Goal: Task Accomplishment & Management: Manage account settings

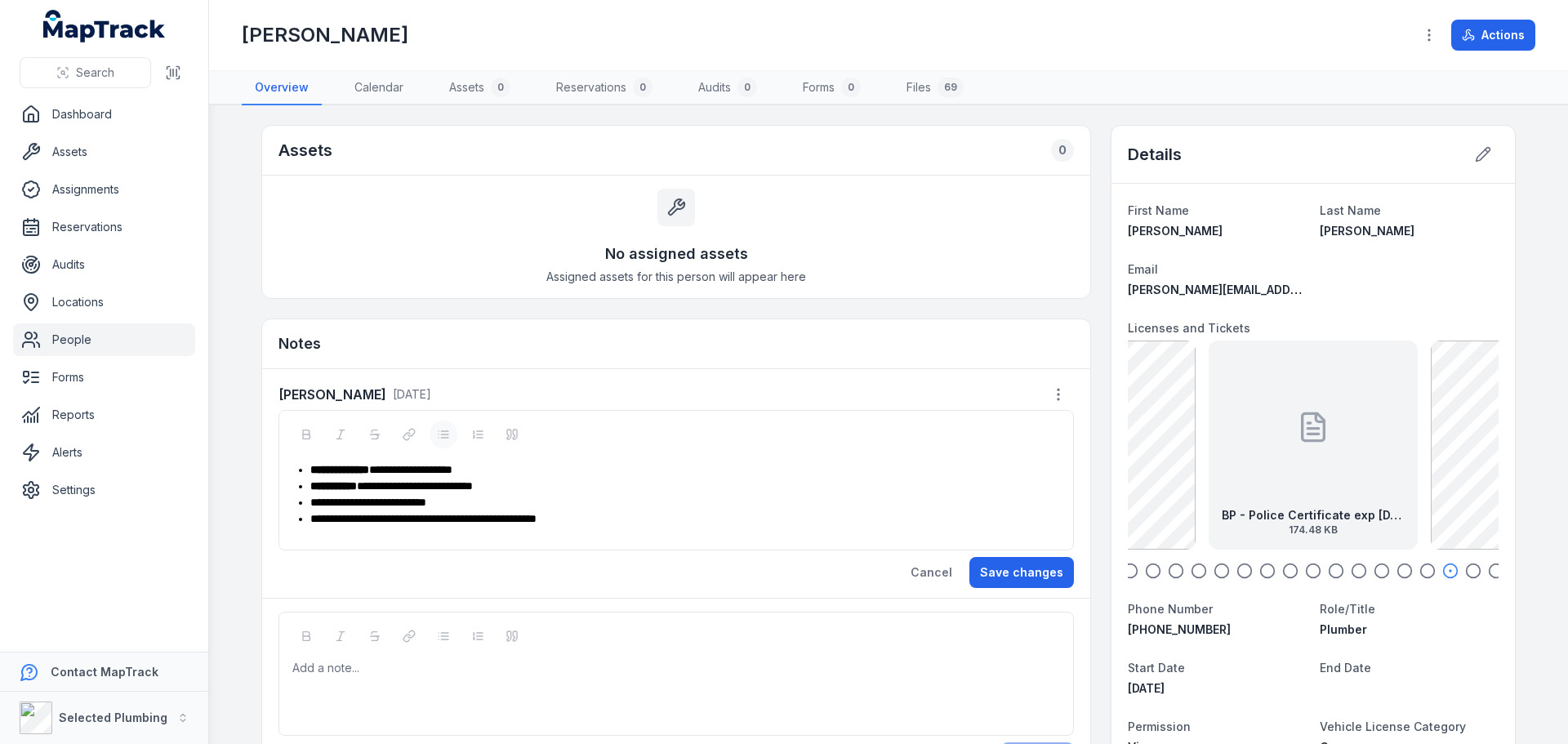
scroll to position [245, 0]
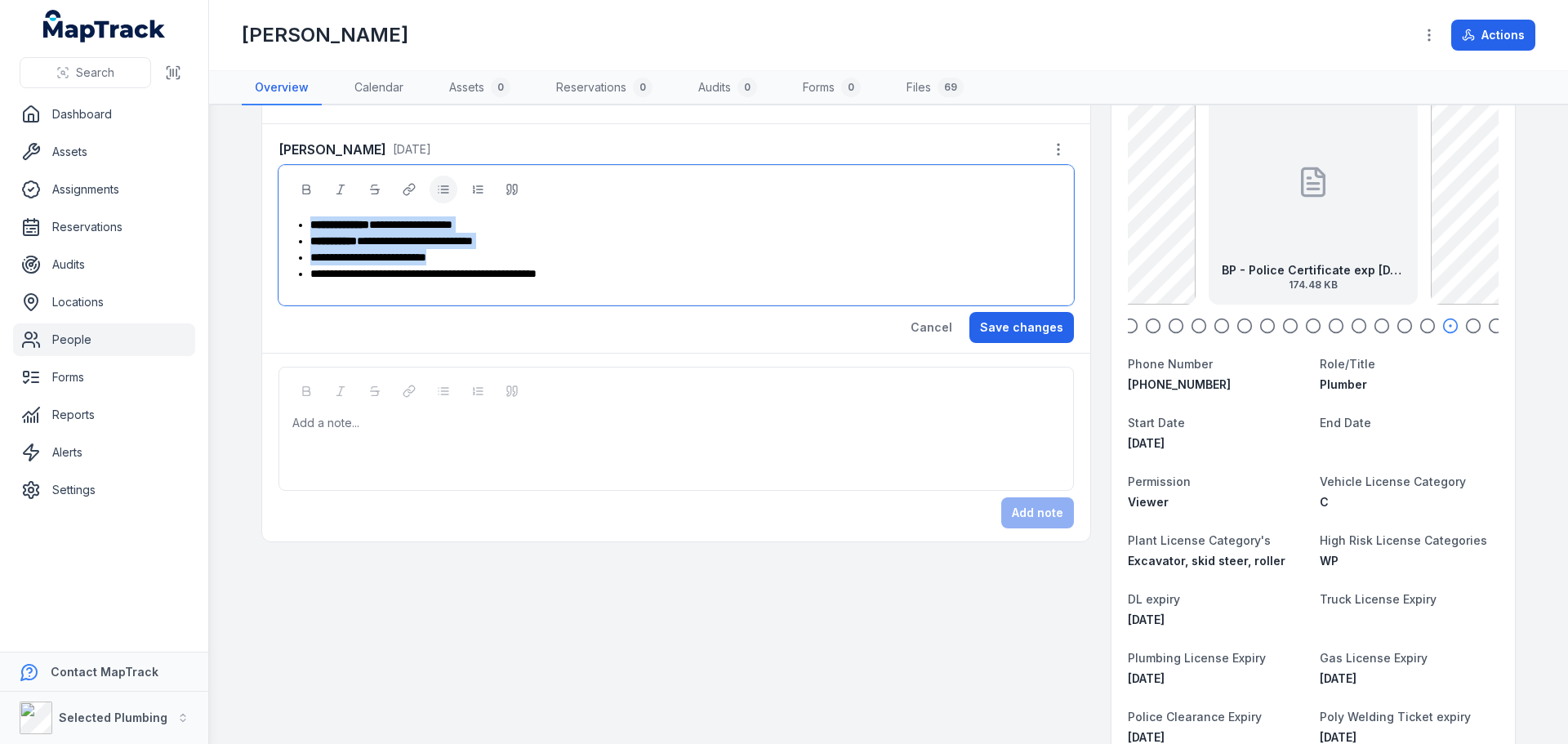
drag, startPoint x: 476, startPoint y: 255, endPoint x: 277, endPoint y: 227, distance: 201.0
click at [279, 227] on div "**********" at bounding box center [676, 235] width 795 height 141
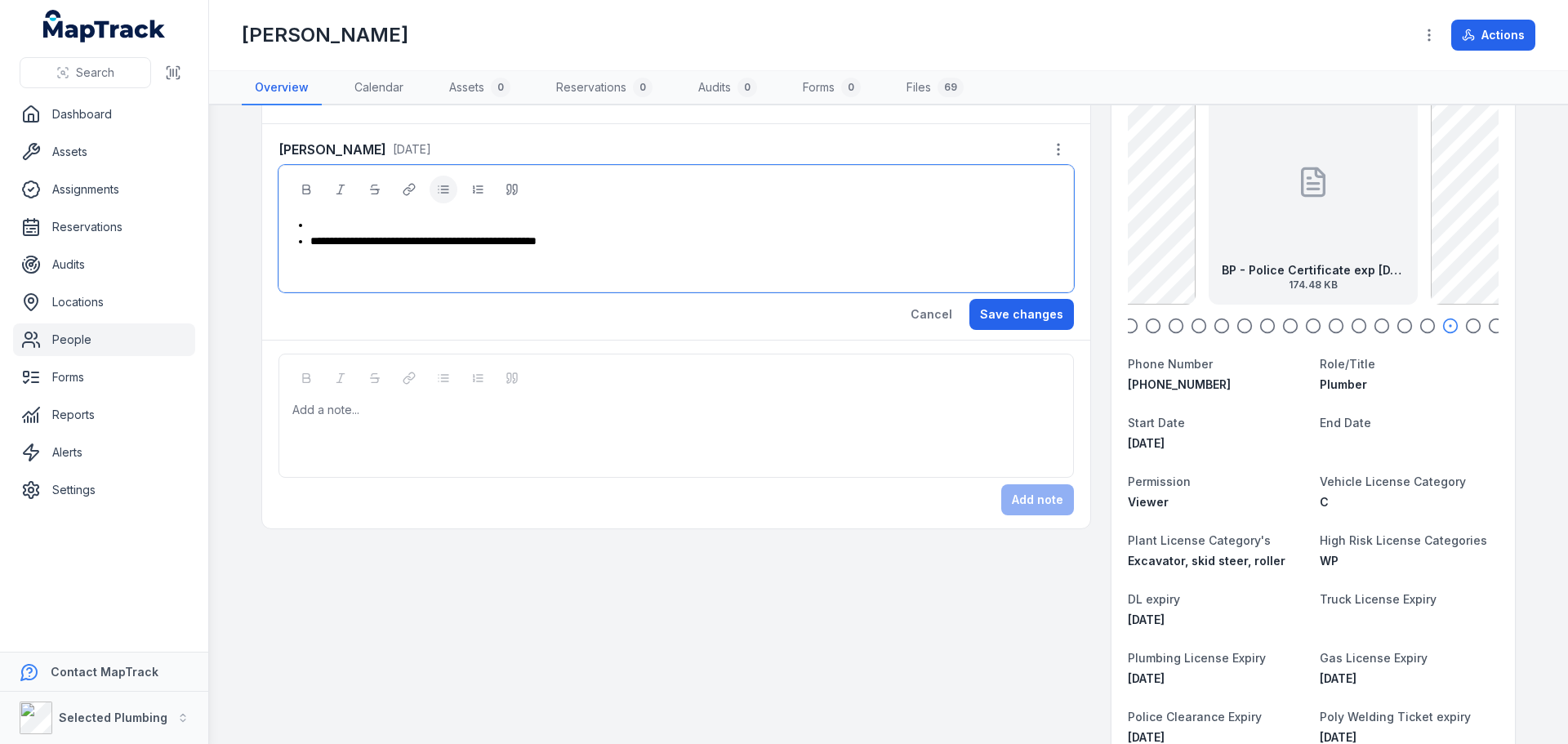
click at [311, 243] on span "**********" at bounding box center [423, 241] width 226 height 12
click at [1010, 311] on button "Save changes" at bounding box center [1022, 315] width 105 height 31
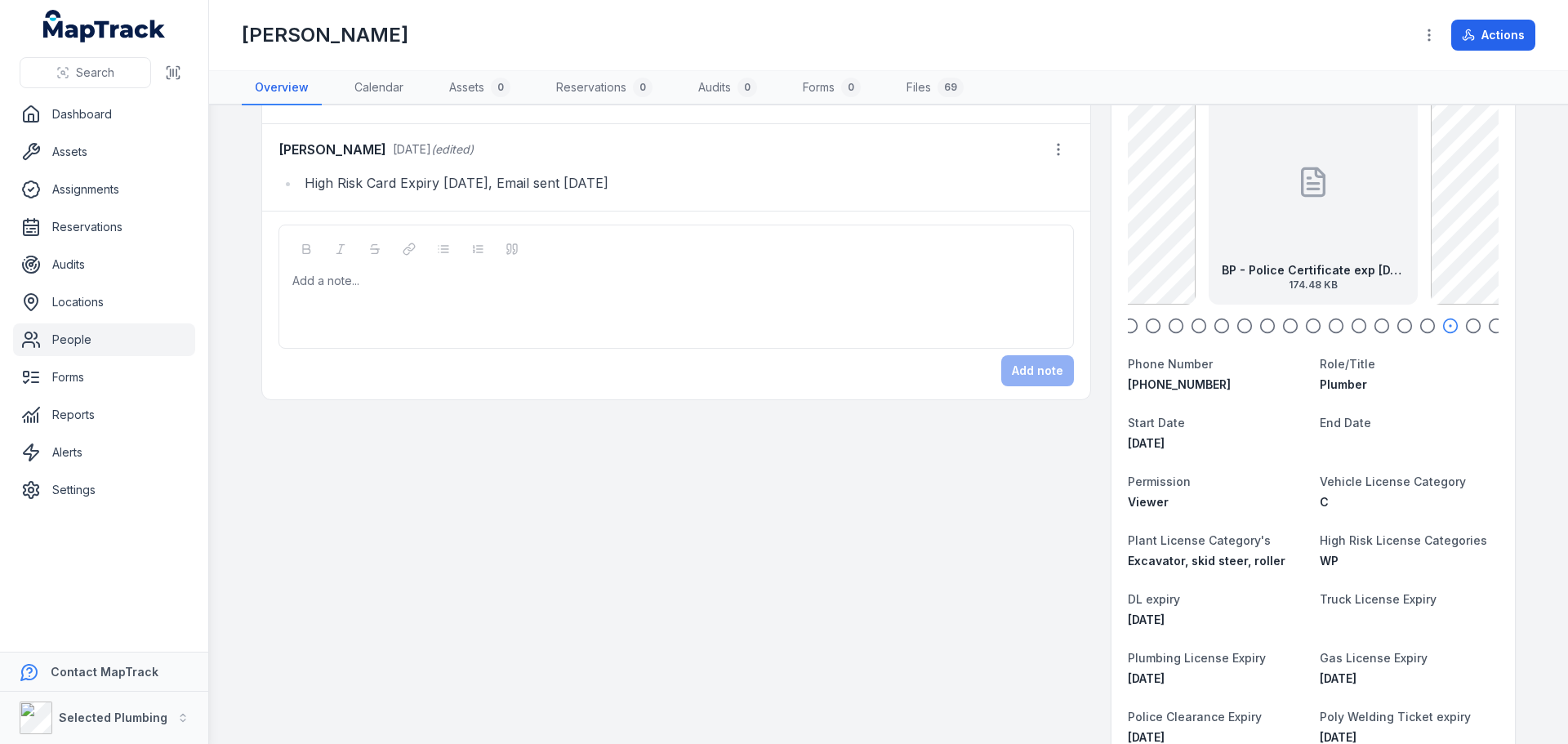
scroll to position [0, 0]
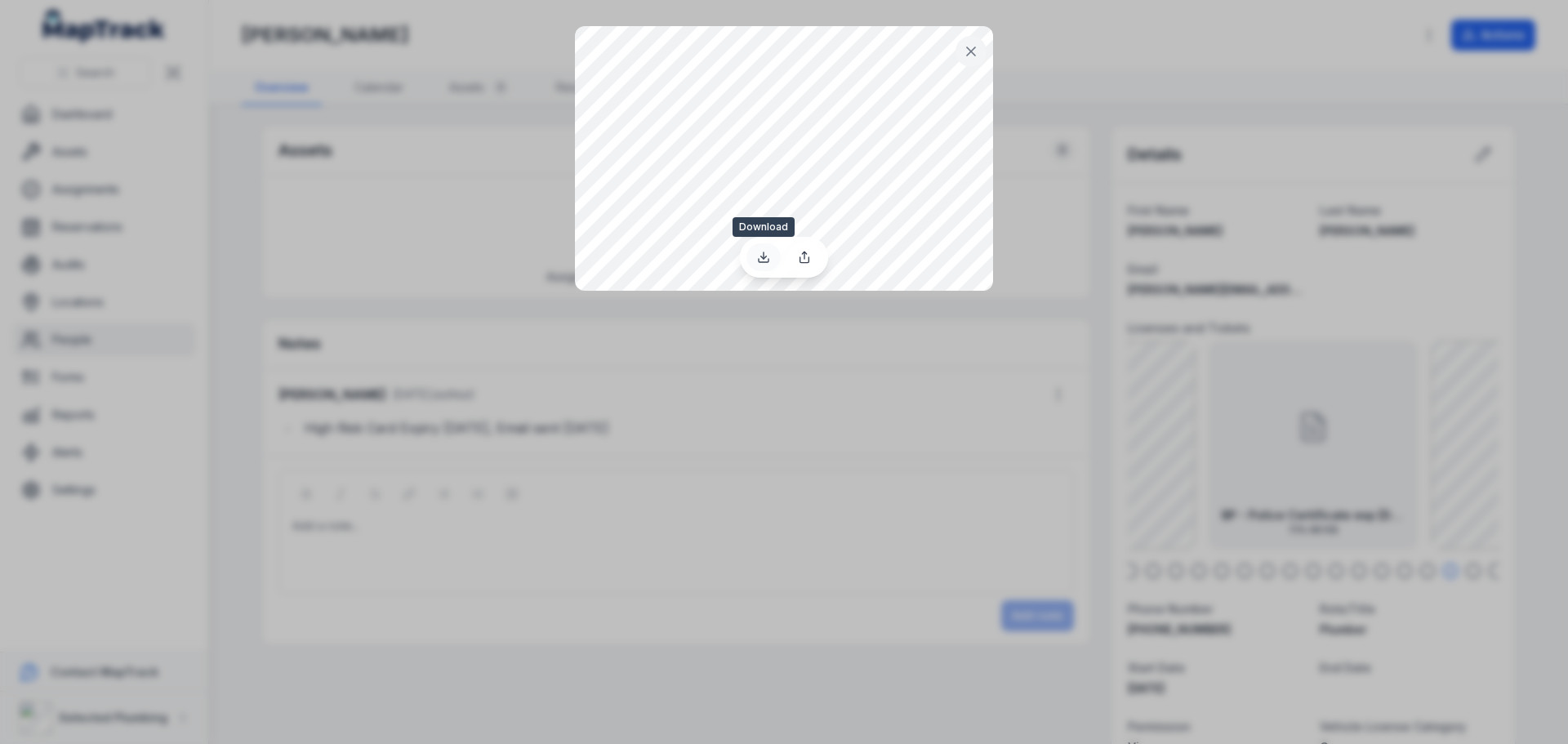
click at [764, 257] on icon at bounding box center [763, 256] width 13 height 13
drag, startPoint x: 979, startPoint y: 51, endPoint x: 1004, endPoint y: 114, distance: 67.8
click at [979, 51] on icon at bounding box center [971, 51] width 17 height 17
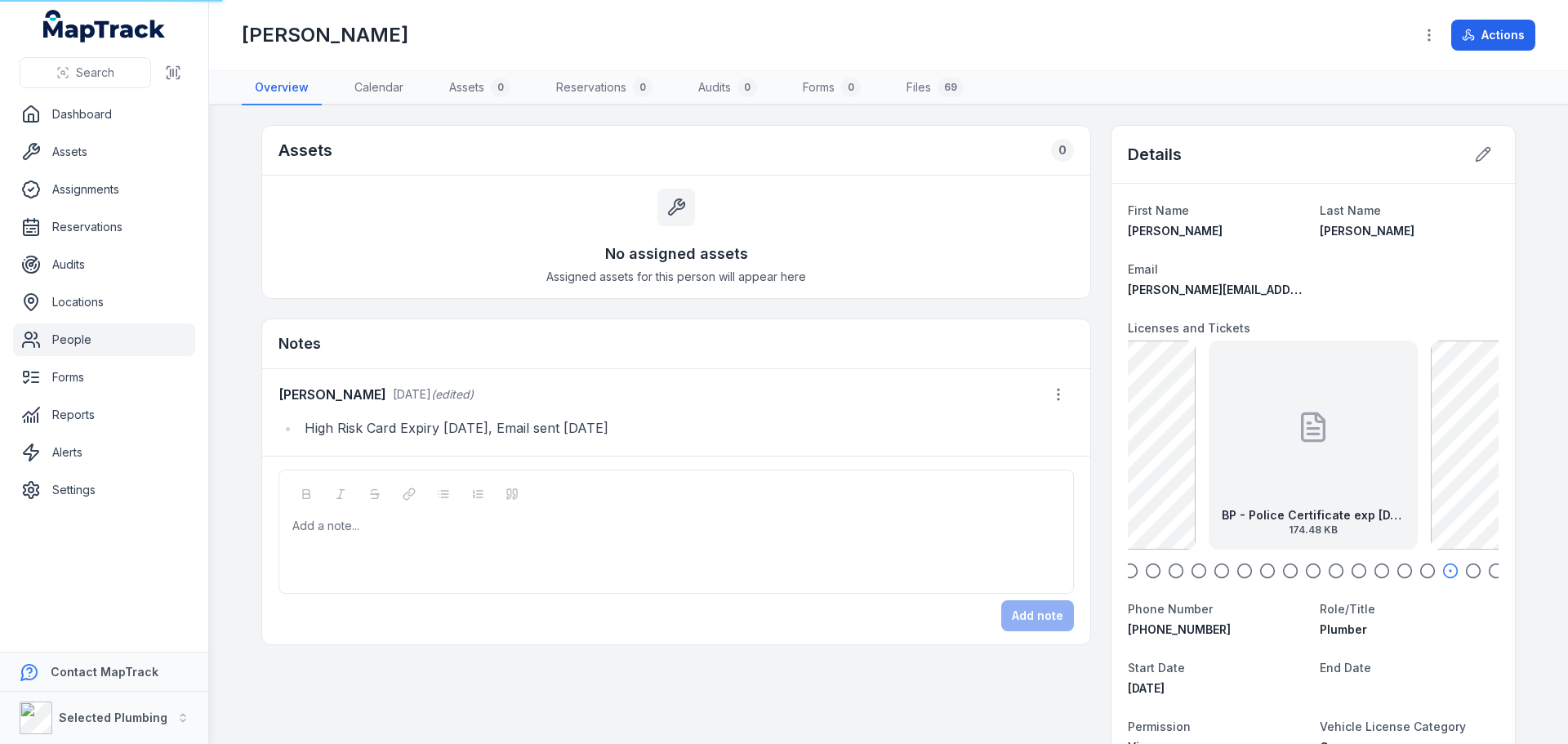
click at [1465, 570] on icon "button" at bounding box center [1473, 571] width 17 height 17
click at [1488, 572] on icon "button" at bounding box center [1496, 571] width 17 height 17
click at [1466, 572] on icon "button" at bounding box center [1473, 571] width 17 height 17
click at [1490, 572] on circle "button" at bounding box center [1497, 571] width 14 height 14
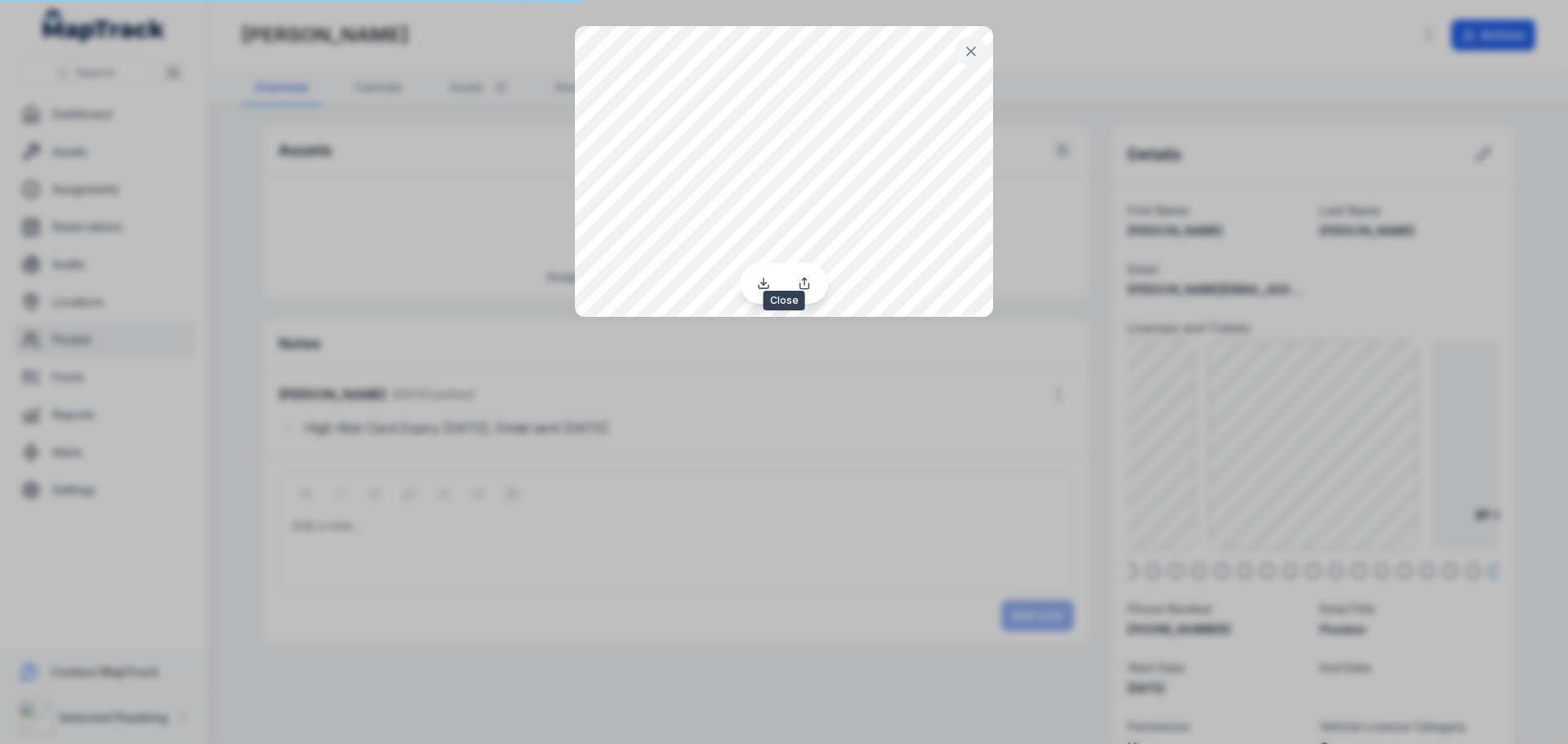
click at [973, 45] on icon at bounding box center [971, 51] width 17 height 17
click at [966, 54] on icon at bounding box center [971, 51] width 17 height 17
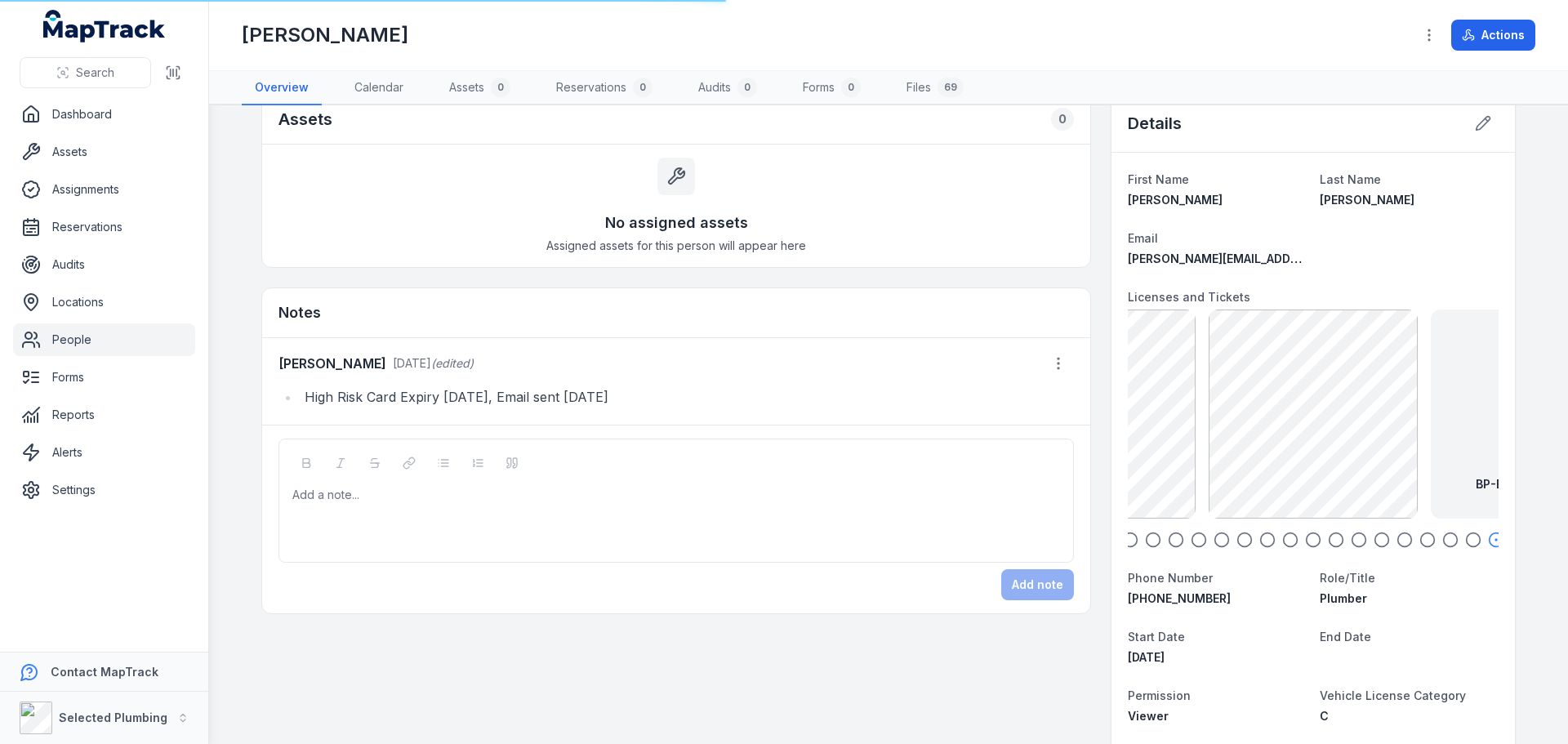
scroll to position [33, 0]
click at [1128, 543] on icon "button" at bounding box center [1130, 538] width 17 height 17
click at [1148, 538] on icon "button" at bounding box center [1153, 538] width 17 height 17
click at [1126, 538] on icon "button" at bounding box center [1130, 538] width 17 height 17
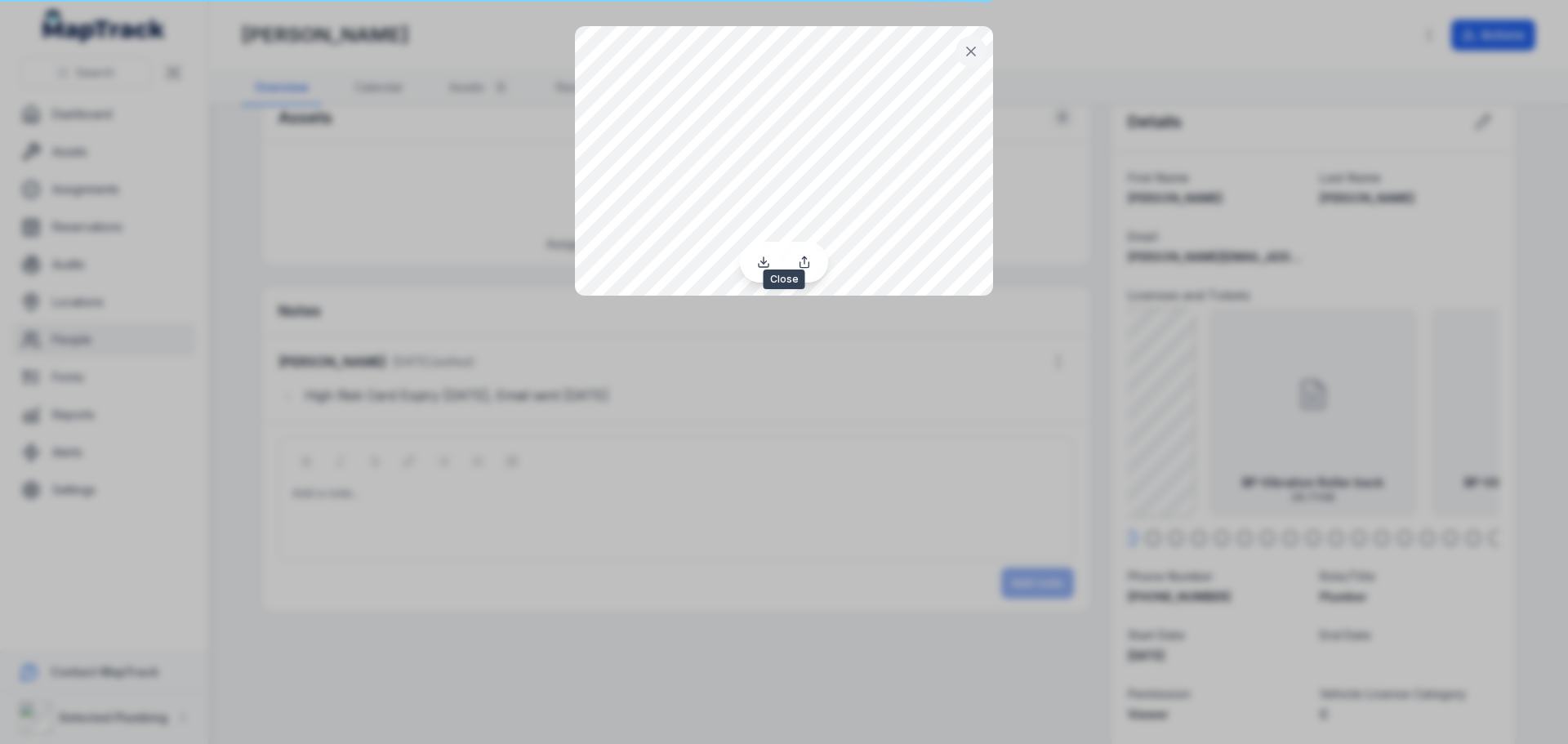
click at [976, 50] on icon at bounding box center [971, 51] width 17 height 17
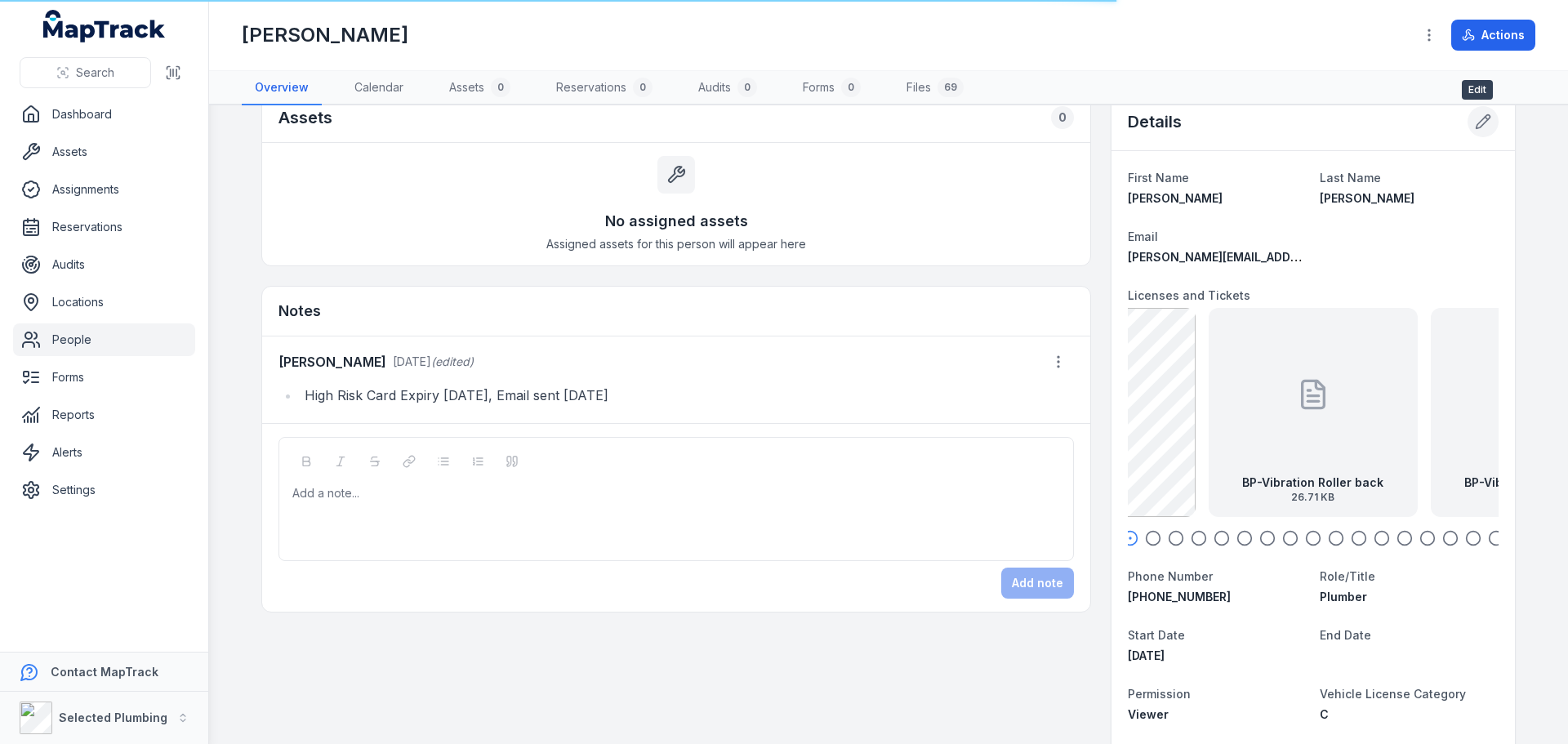
click at [1480, 126] on icon at bounding box center [1483, 121] width 17 height 17
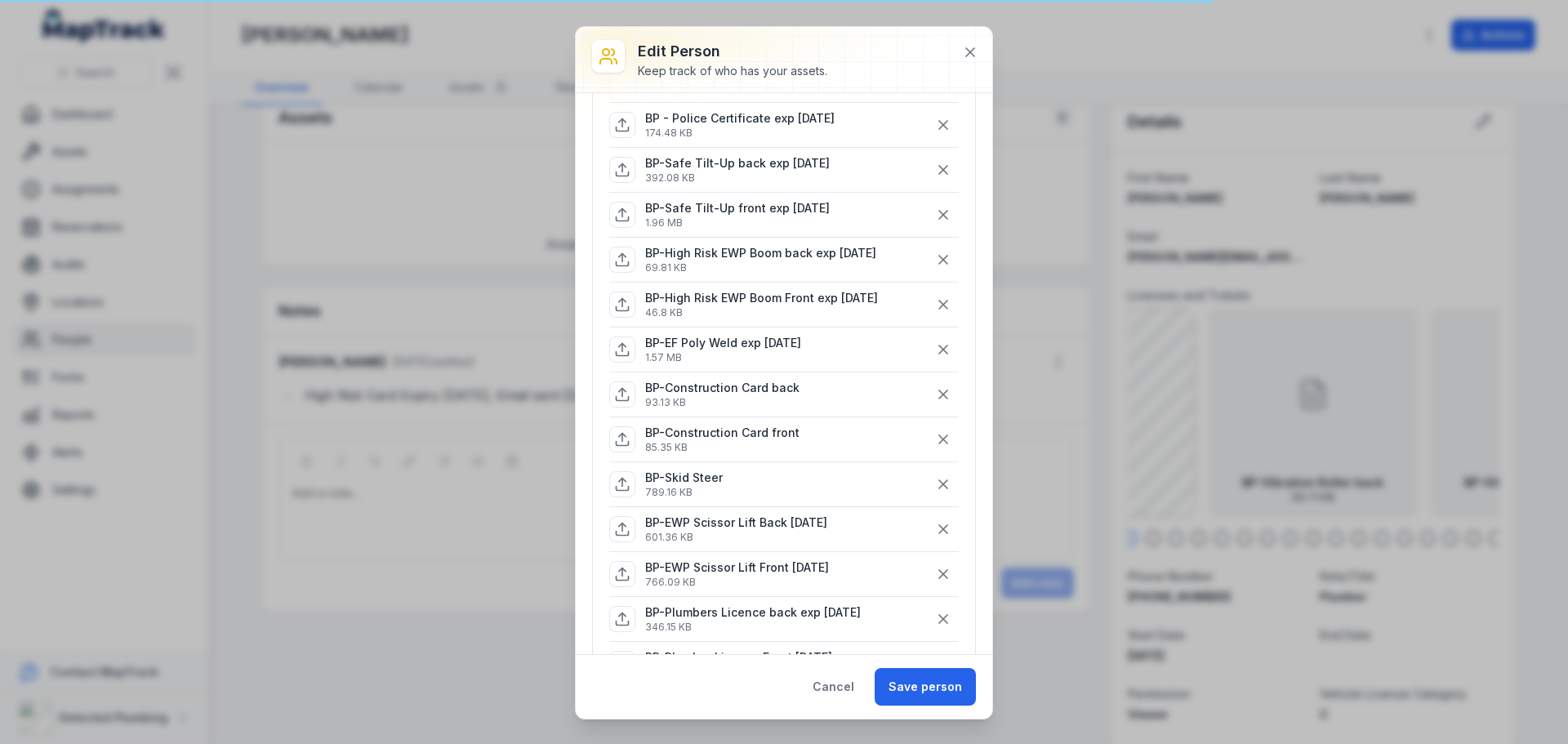
scroll to position [0, 0]
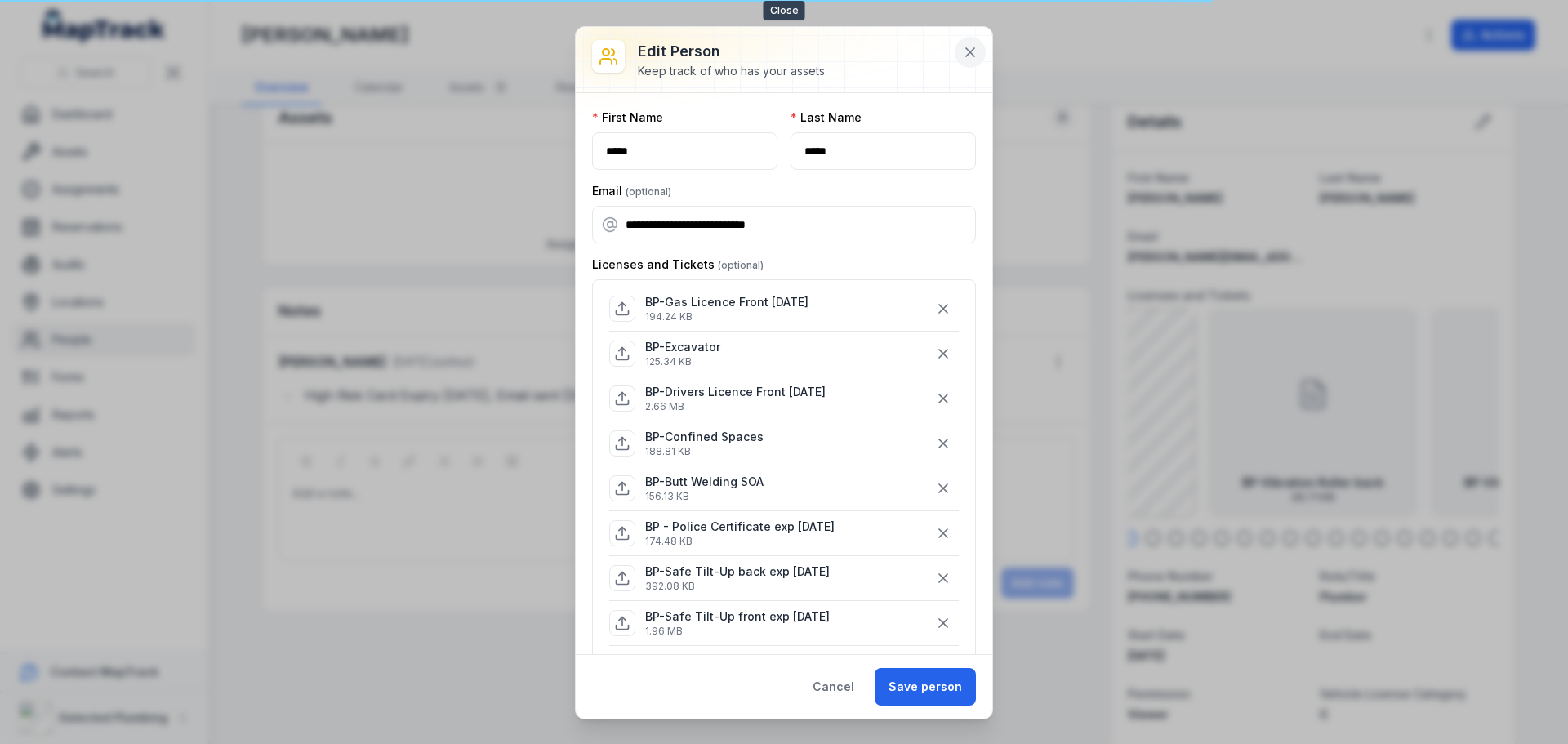
click at [966, 54] on icon at bounding box center [970, 51] width 17 height 17
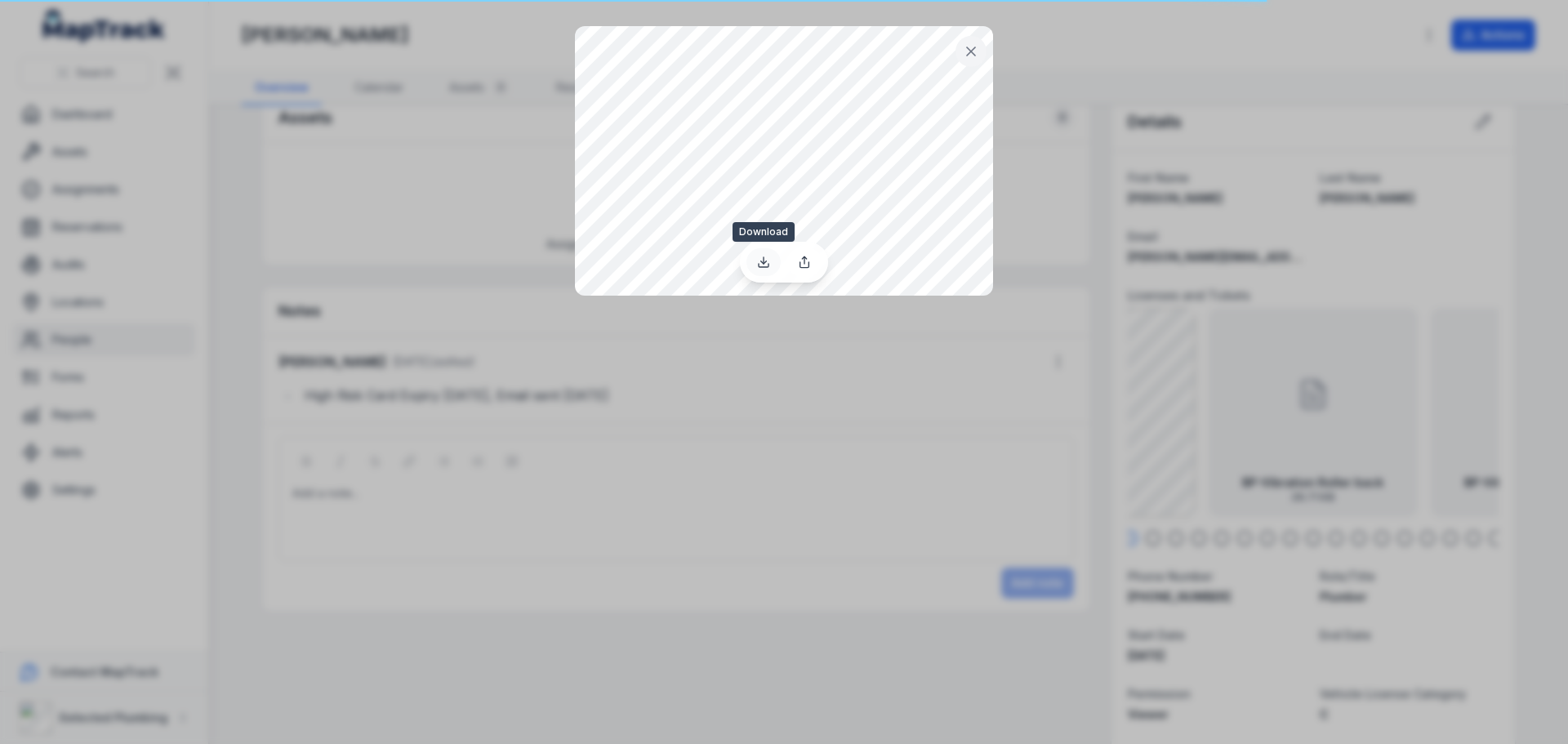
click at [770, 264] on link at bounding box center [763, 262] width 34 height 28
click at [973, 48] on icon at bounding box center [971, 51] width 17 height 17
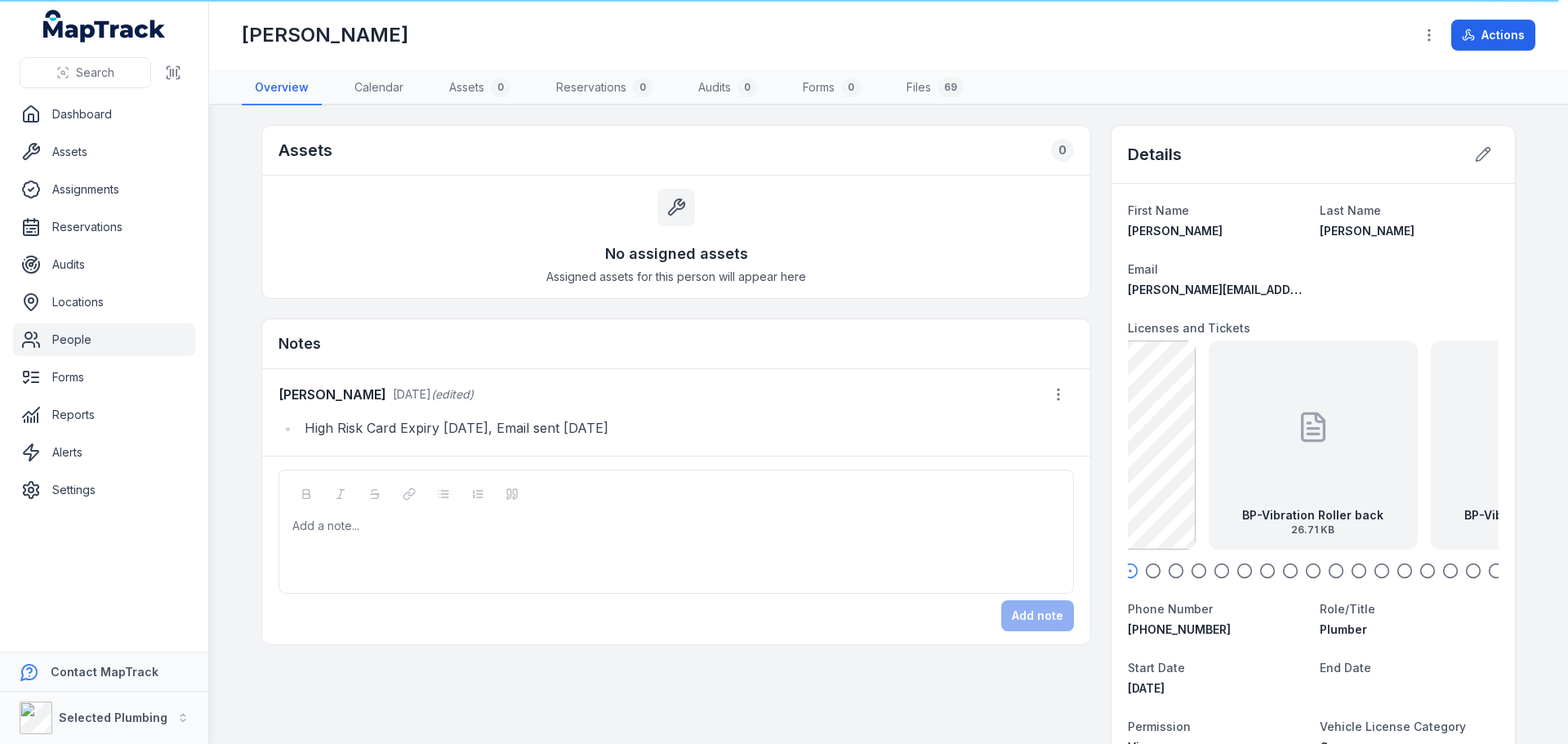
click at [60, 337] on link "People" at bounding box center [104, 340] width 183 height 33
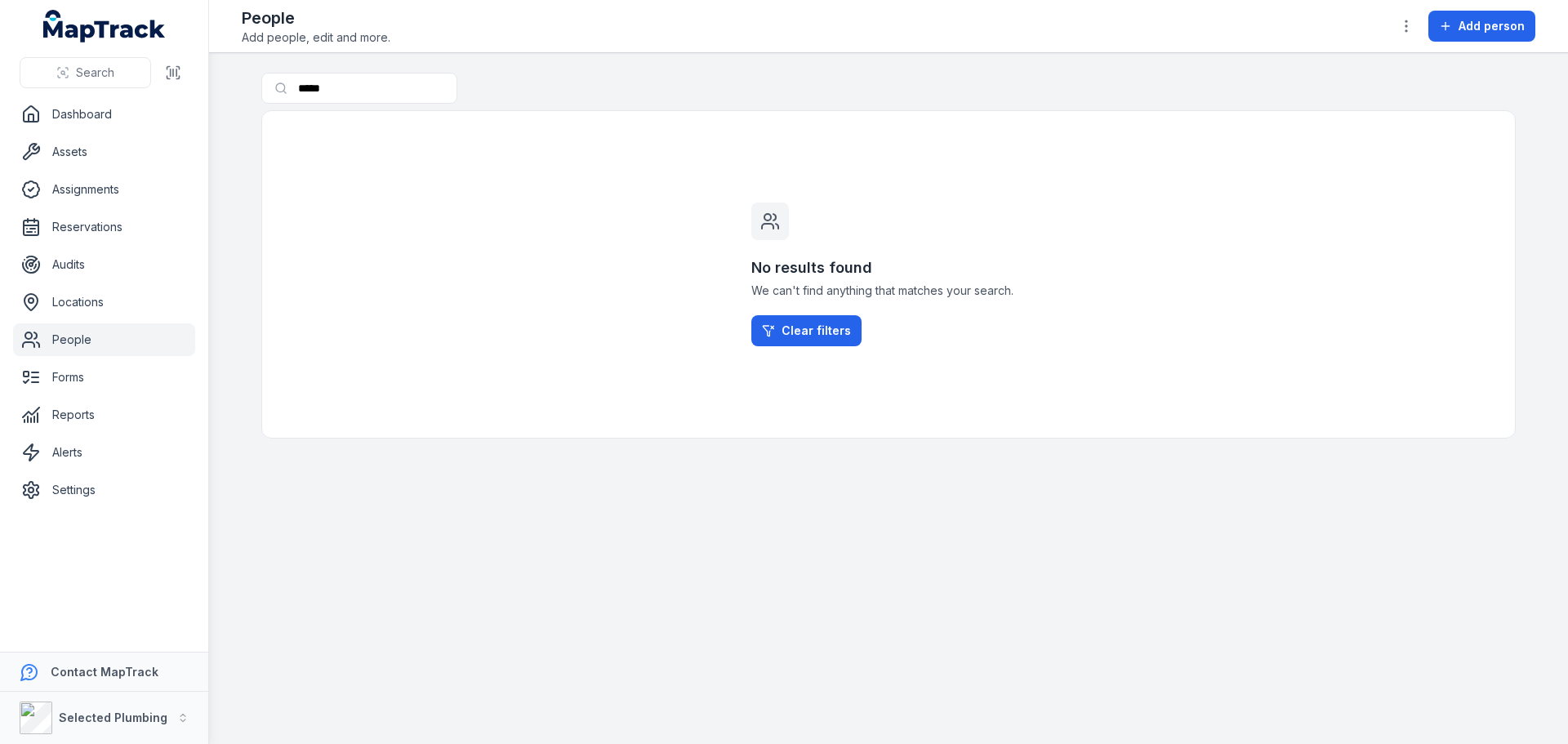
type input "*****"
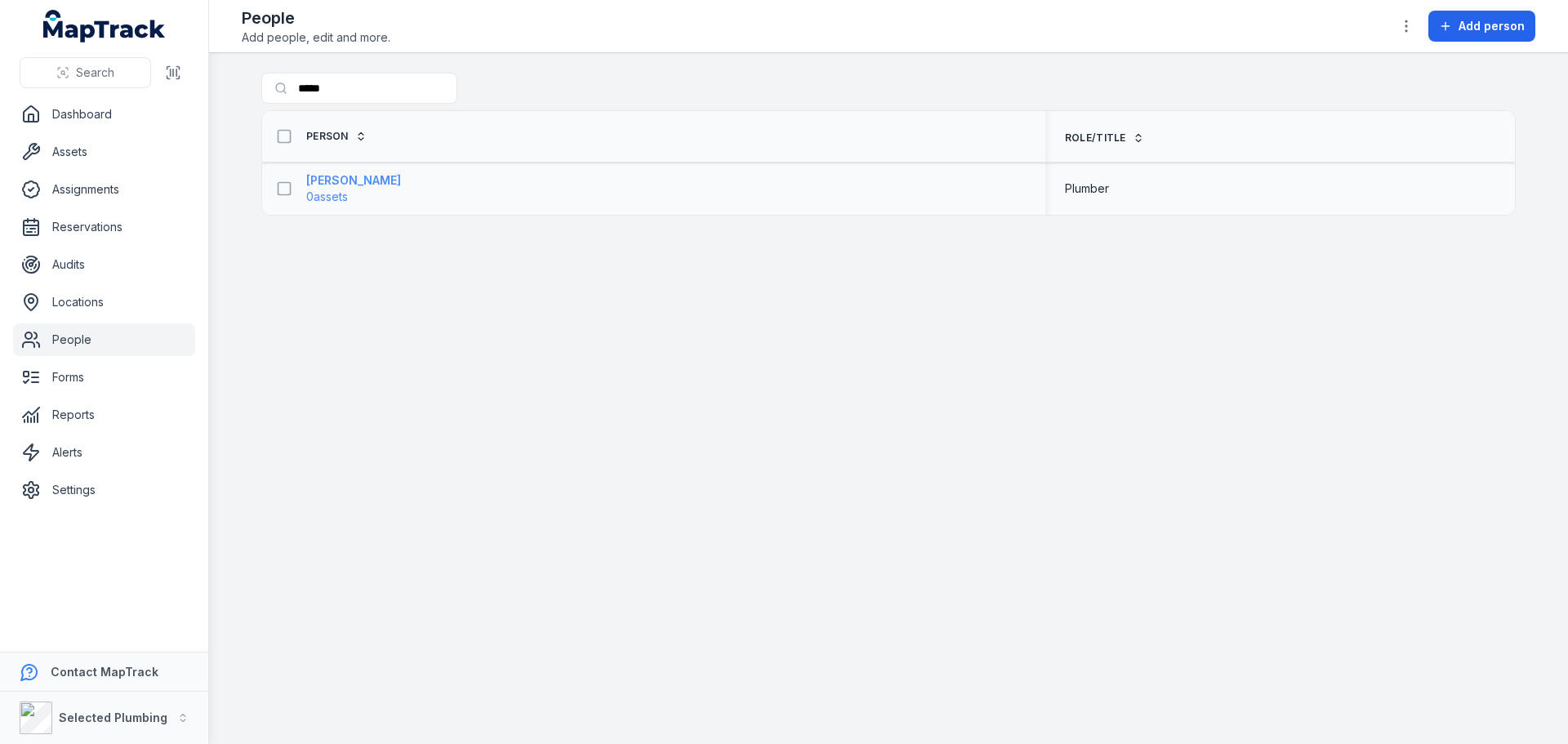
click at [337, 185] on strong "[PERSON_NAME]" at bounding box center [353, 181] width 95 height 17
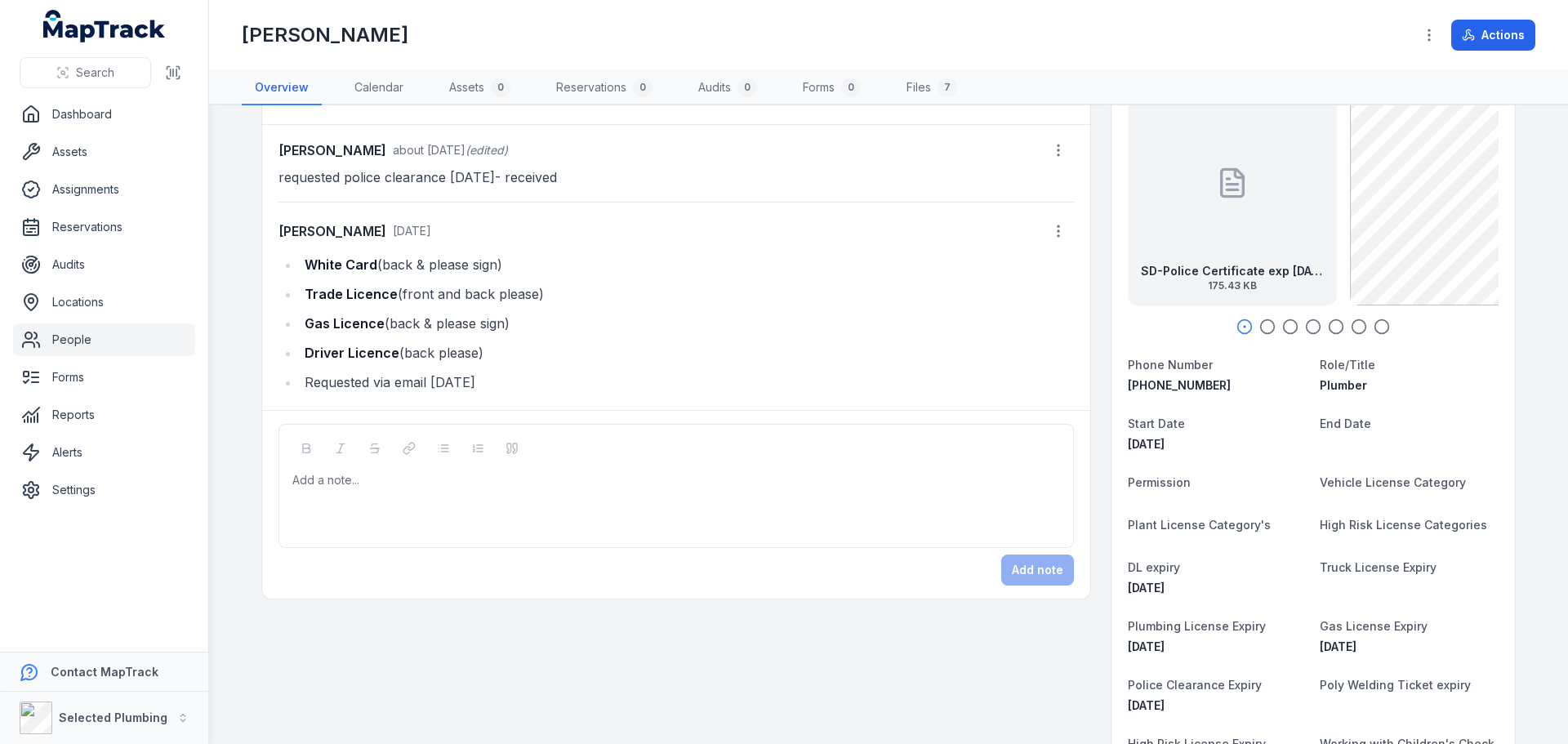
scroll to position [245, 0]
drag, startPoint x: 303, startPoint y: 261, endPoint x: 477, endPoint y: 343, distance: 192.4
click at [477, 343] on ul "White Card (back & please sign) Trade Licence (front and back please) Gas Licen…" at bounding box center [676, 322] width 795 height 141
copy ul "White Card (back & please sign) Trade Licence (front and back please) Gas Licen…"
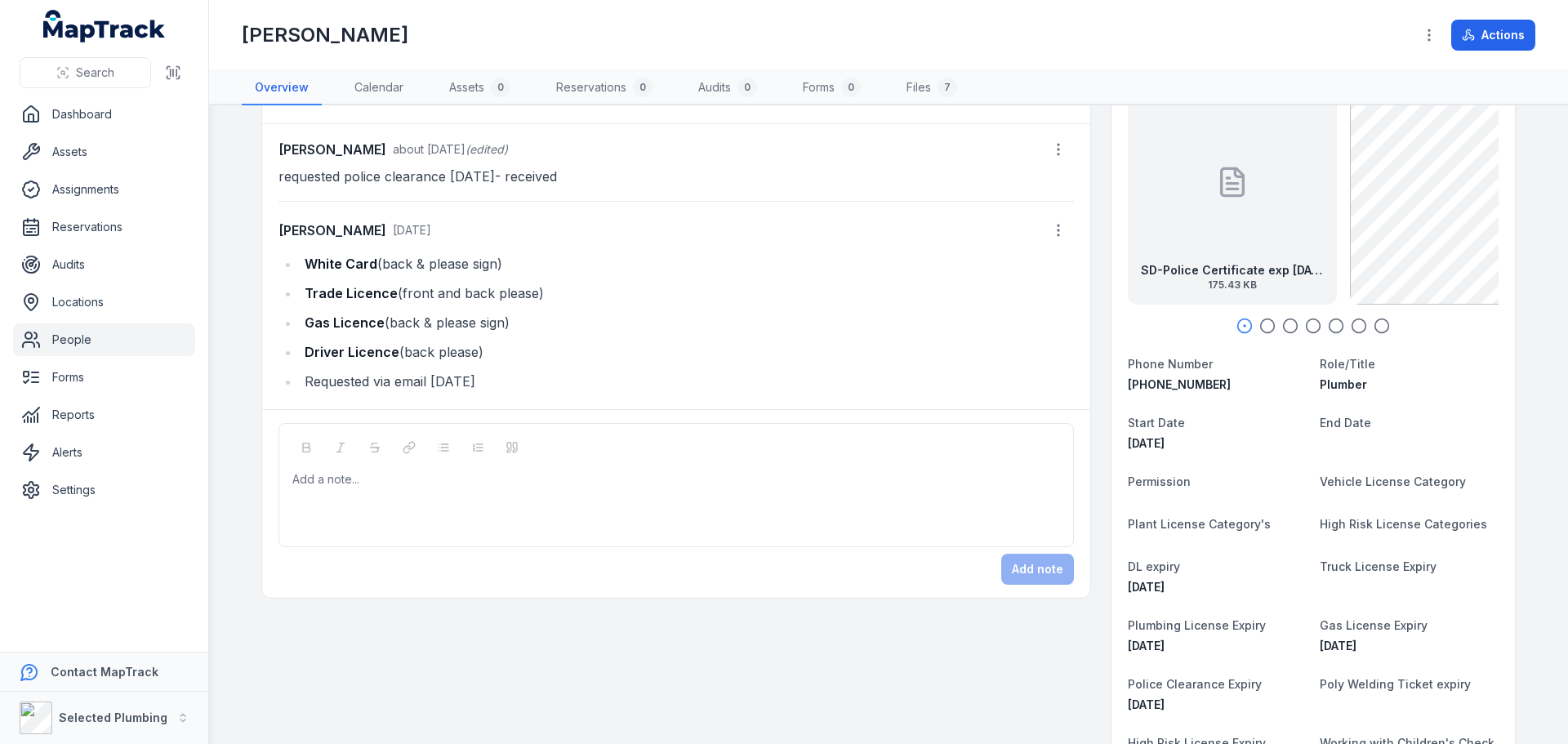
click at [522, 384] on li "Requested via email [DATE]" at bounding box center [687, 382] width 775 height 23
click at [1072, 229] on div "[PERSON_NAME] about [DATE] (edited) requested police clearance [DATE]- received…" at bounding box center [676, 267] width 828 height 286
click at [1059, 231] on icon "button" at bounding box center [1058, 230] width 17 height 17
click at [947, 269] on div "Edit note" at bounding box center [970, 274] width 183 height 29
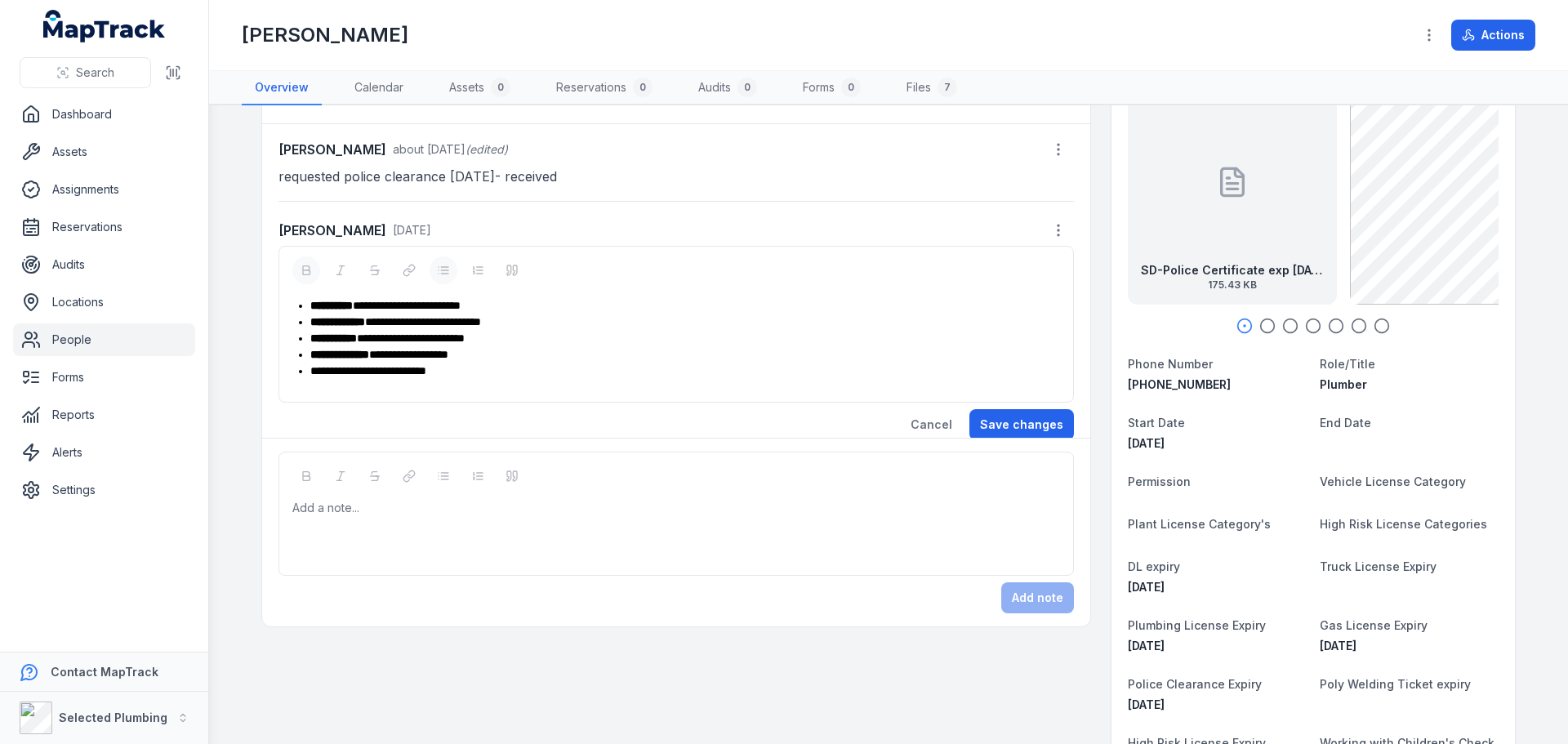
click at [483, 376] on div "**********" at bounding box center [685, 371] width 750 height 17
click at [1261, 332] on circle "button" at bounding box center [1268, 326] width 14 height 14
click at [1286, 326] on icon "button" at bounding box center [1290, 325] width 17 height 17
click at [1307, 323] on icon "button" at bounding box center [1313, 325] width 17 height 17
click at [1333, 322] on icon "button" at bounding box center [1336, 325] width 17 height 17
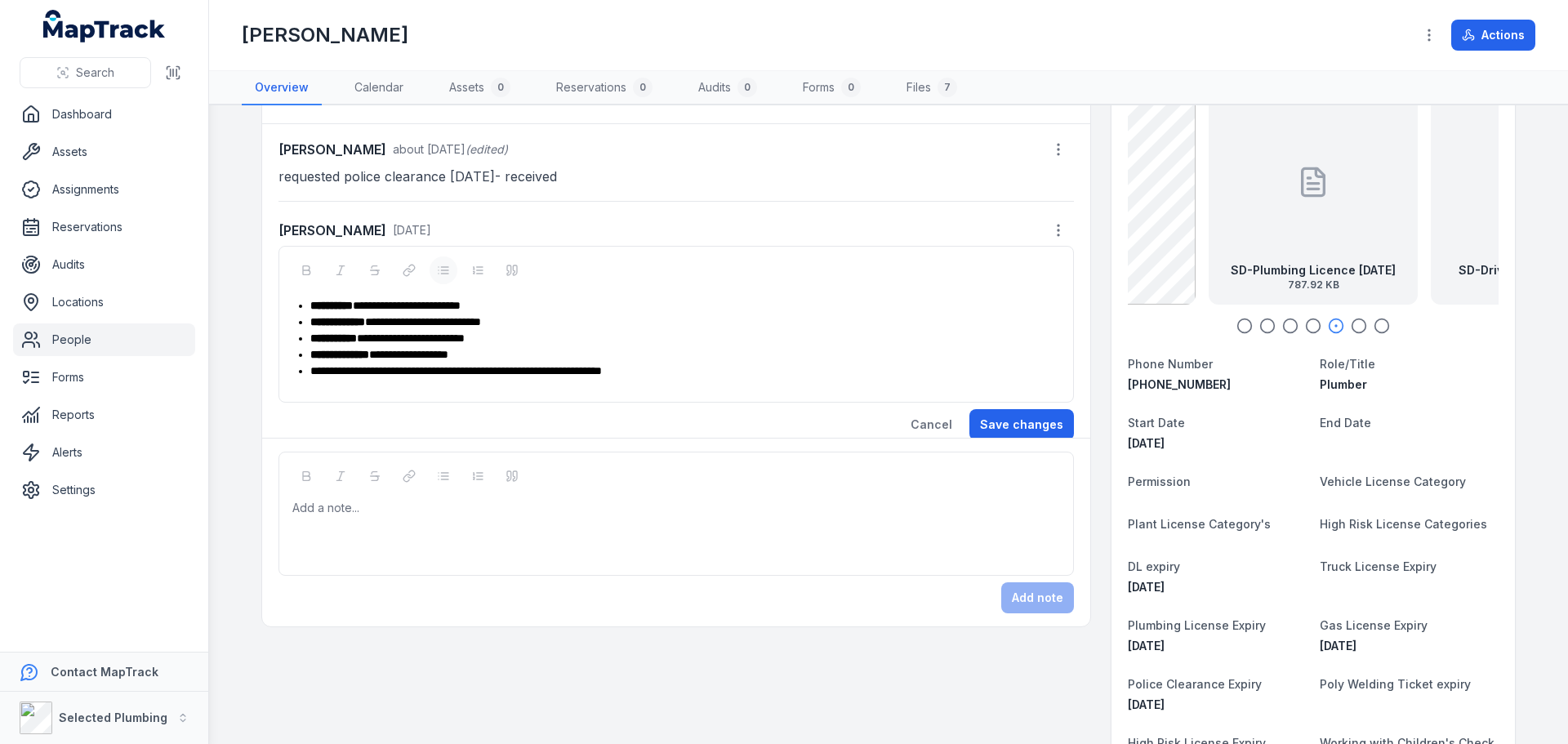
click at [1351, 323] on icon "button" at bounding box center [1359, 325] width 17 height 17
click at [1318, 229] on div at bounding box center [1314, 182] width 33 height 147
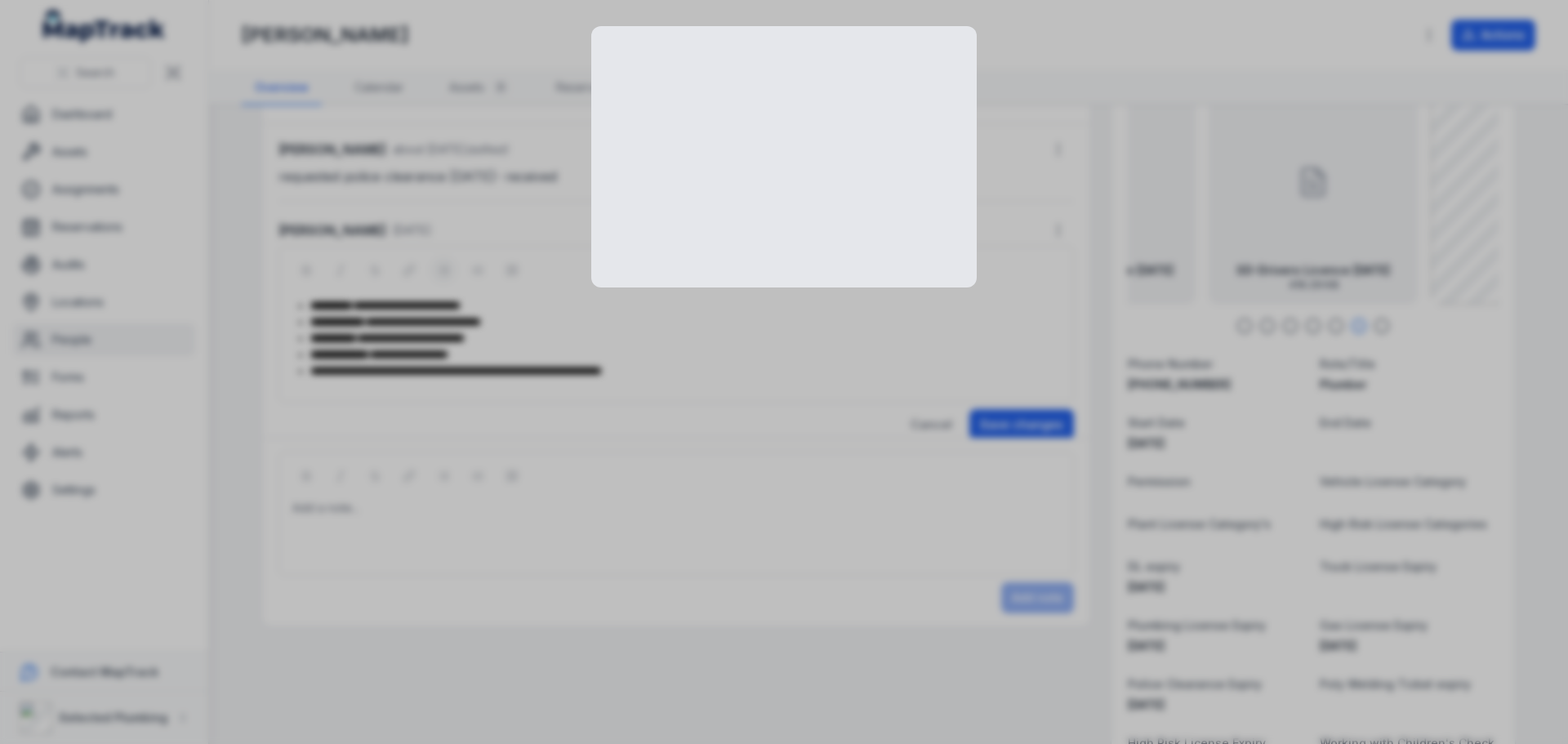
click at [1318, 229] on div at bounding box center [784, 372] width 1568 height 744
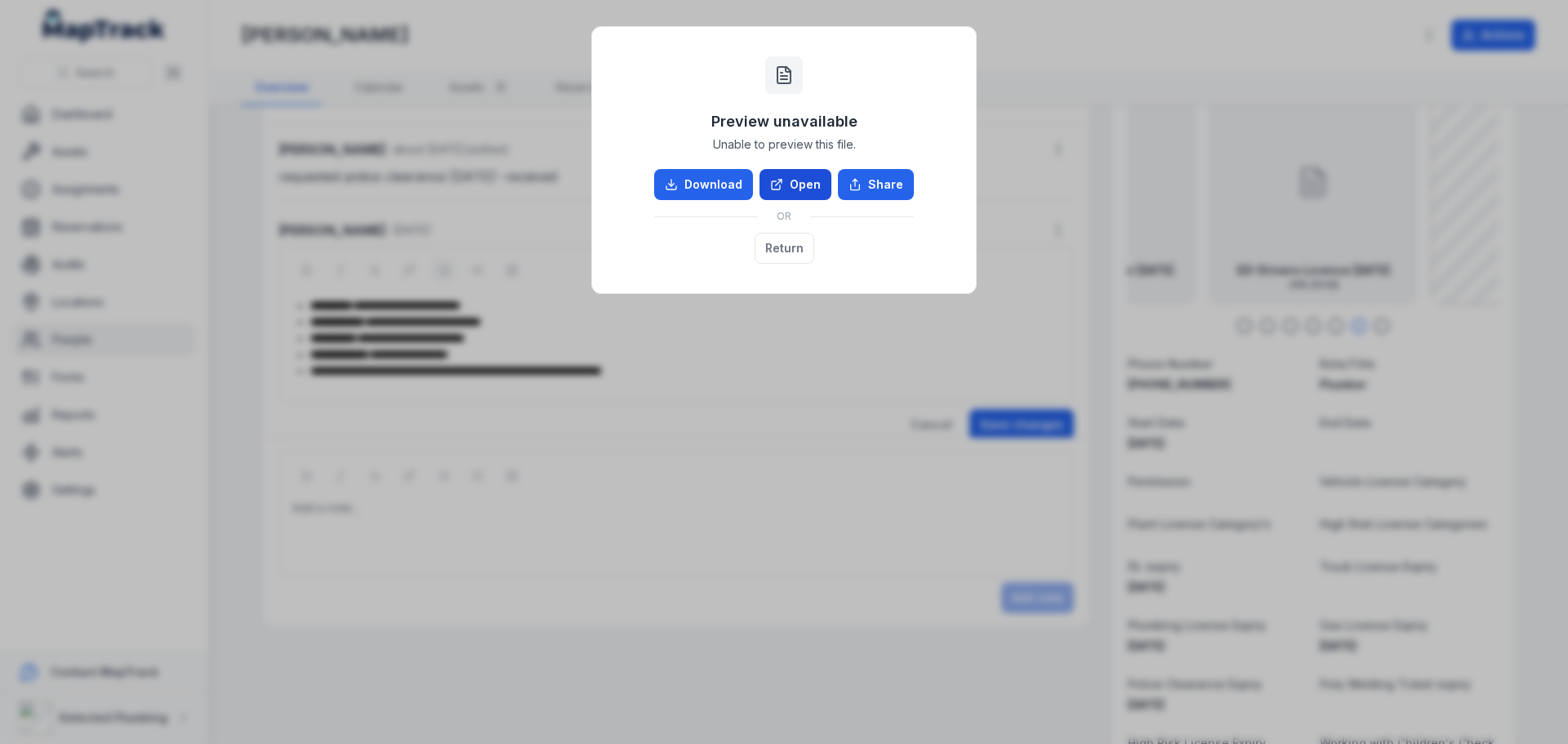
click at [811, 182] on link "Open" at bounding box center [795, 185] width 72 height 31
click at [831, 393] on div "Preview unavailable Unable to preview this file. Download Open Share OR Return" at bounding box center [784, 372] width 1568 height 744
click at [784, 248] on button "Return" at bounding box center [784, 249] width 59 height 31
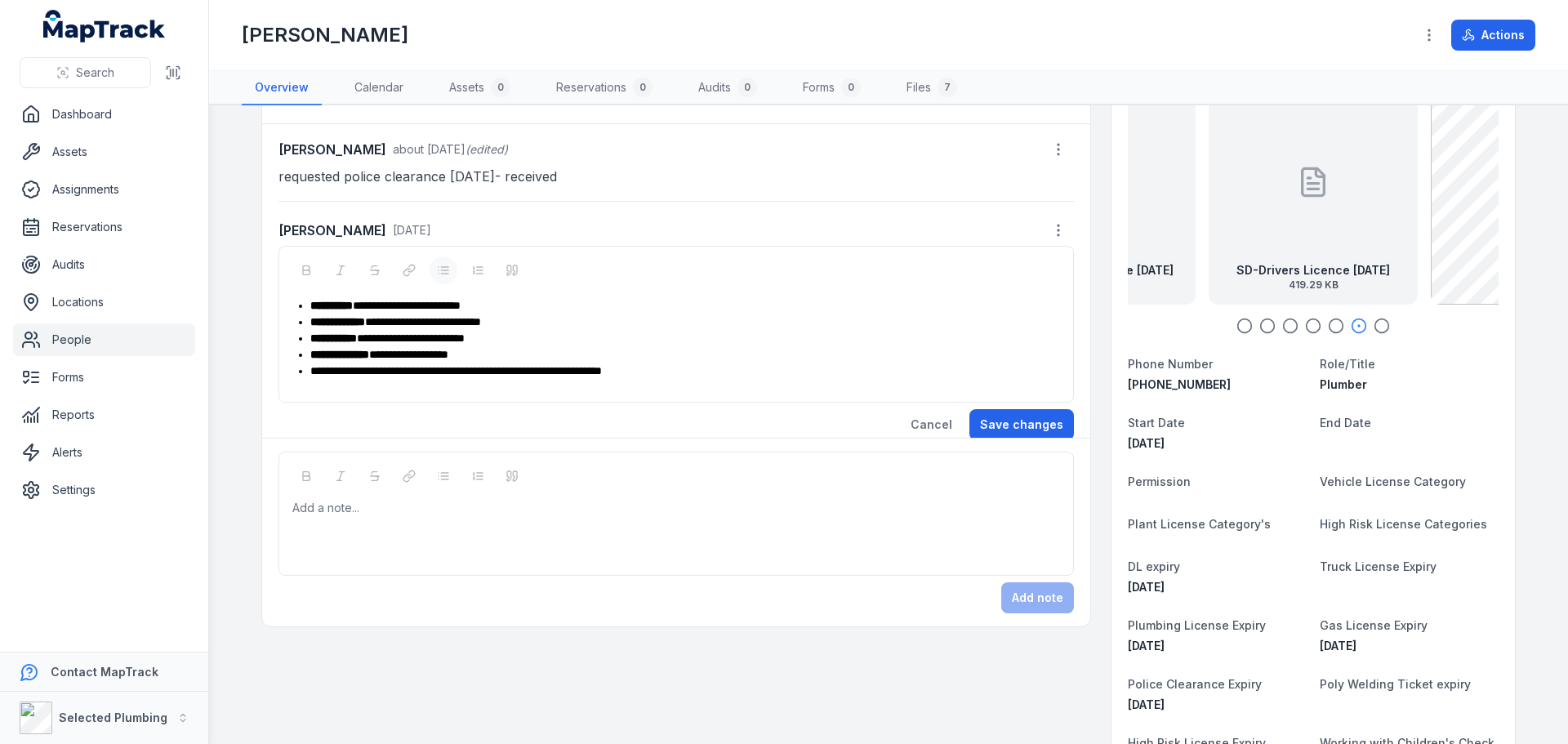
click at [695, 365] on div "**********" at bounding box center [685, 371] width 750 height 17
click at [991, 418] on button "Save changes" at bounding box center [1022, 425] width 105 height 31
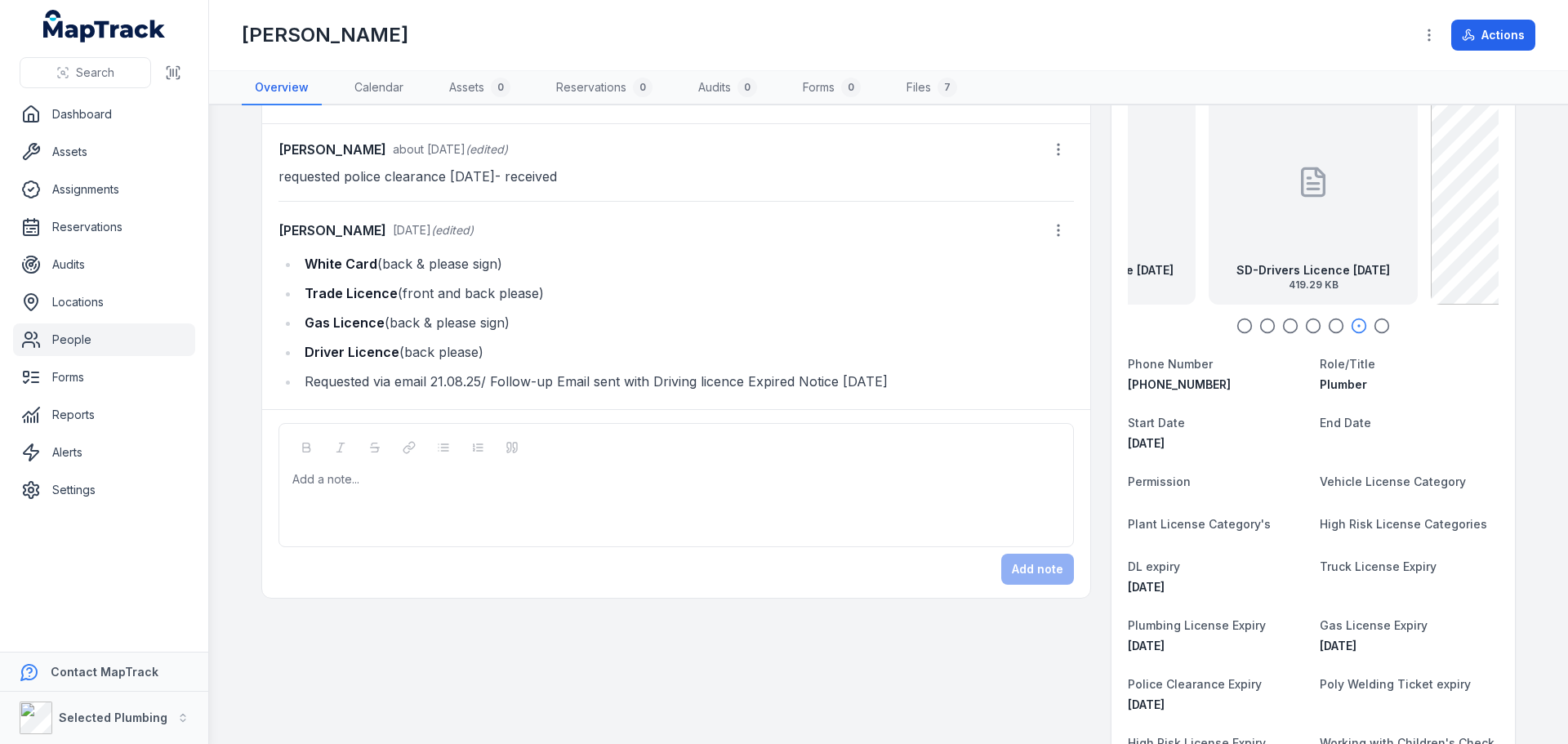
click at [75, 342] on link "People" at bounding box center [104, 340] width 183 height 33
click at [74, 340] on link "People" at bounding box center [104, 340] width 183 height 33
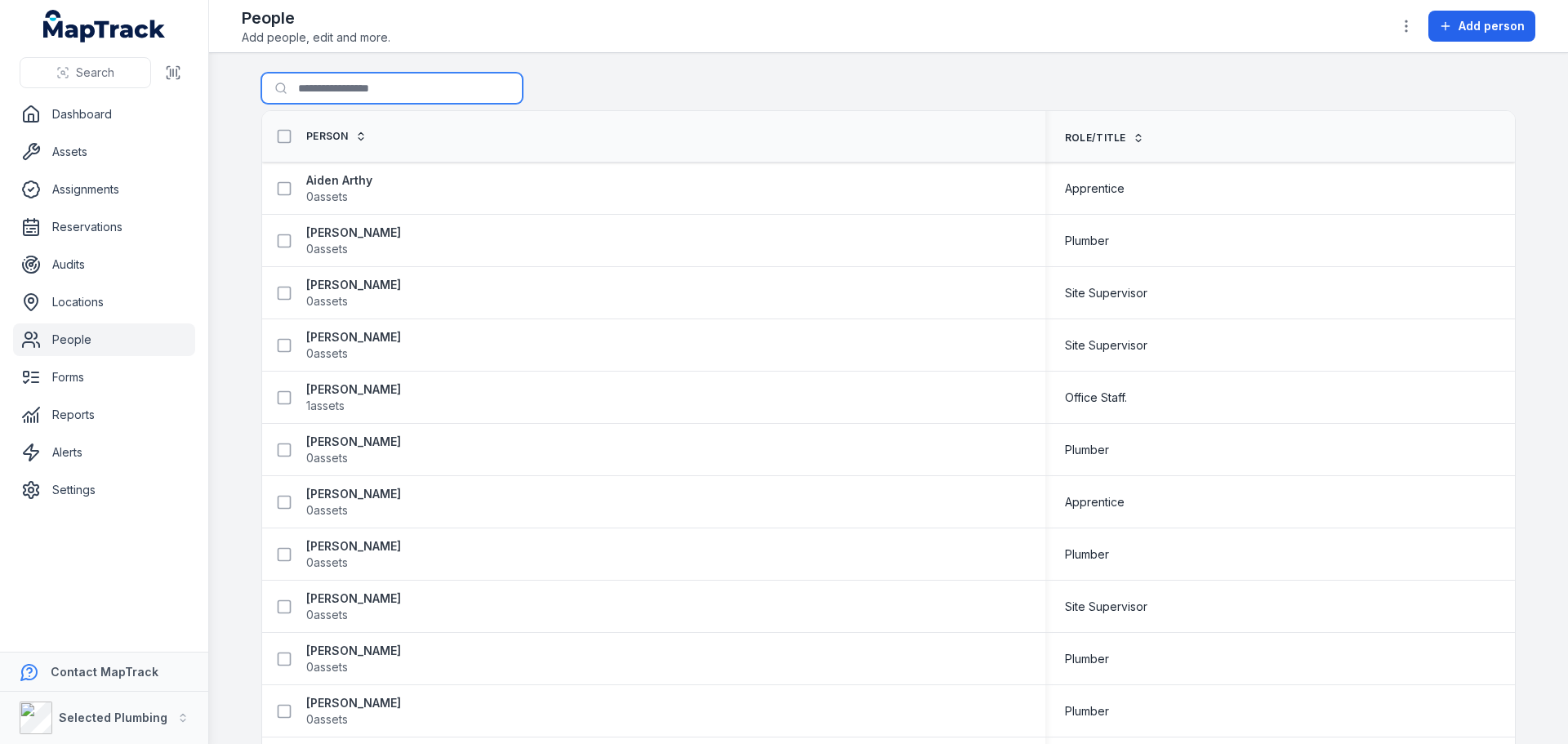
click at [313, 84] on input "Search for people" at bounding box center [391, 88] width 261 height 31
type input "****"
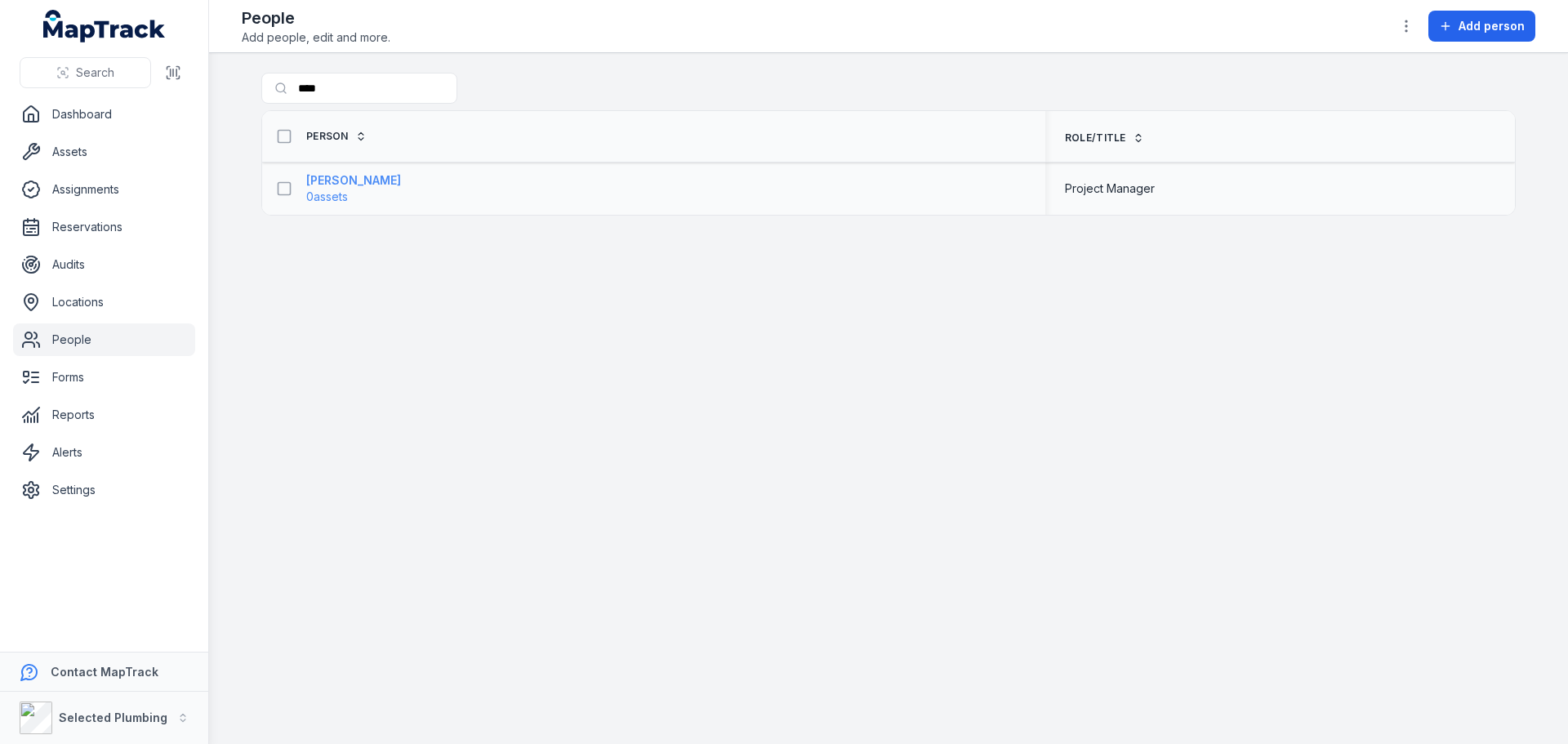
click at [317, 178] on strong "[PERSON_NAME]" at bounding box center [353, 181] width 95 height 17
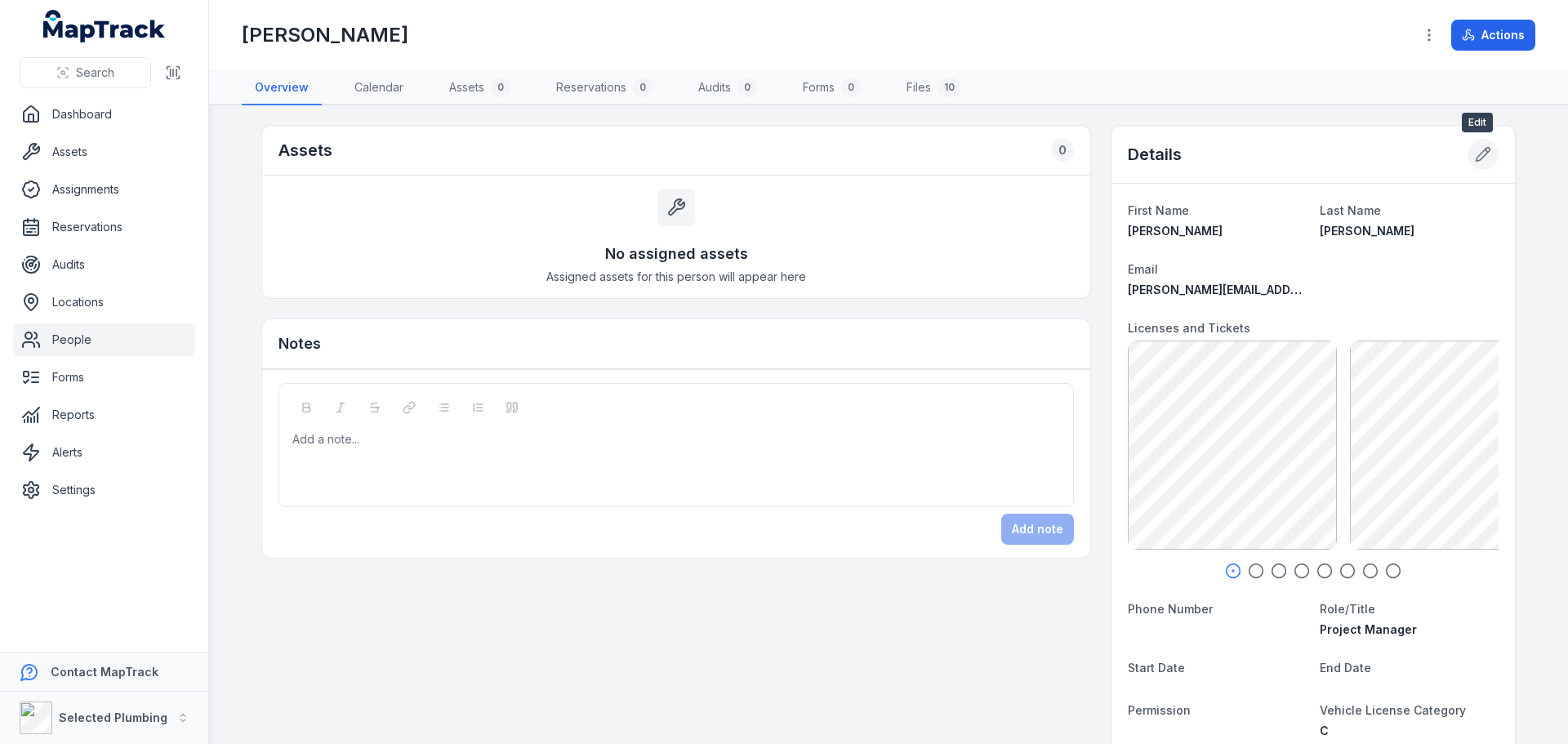
click at [1475, 157] on icon at bounding box center [1483, 154] width 17 height 17
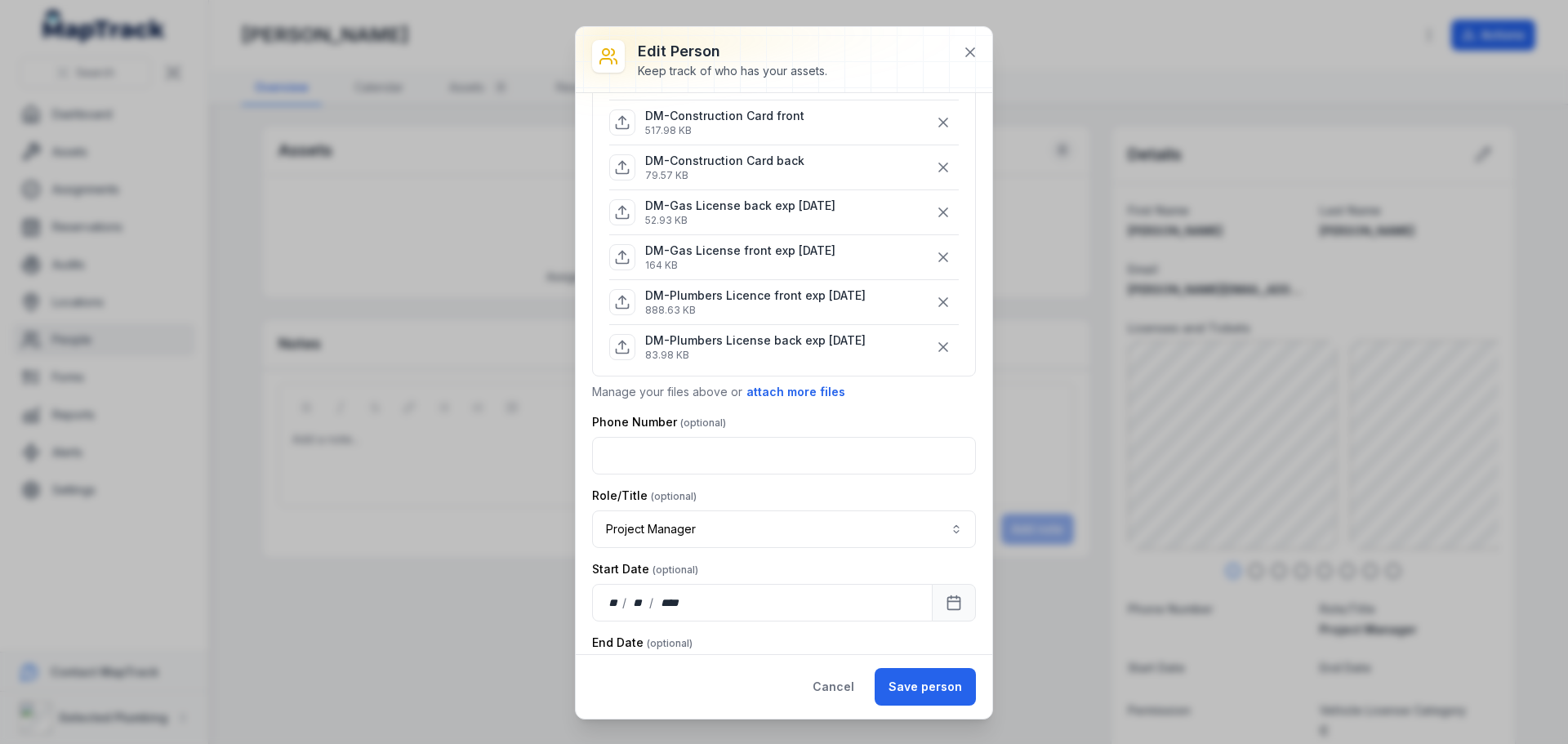
scroll to position [409, 0]
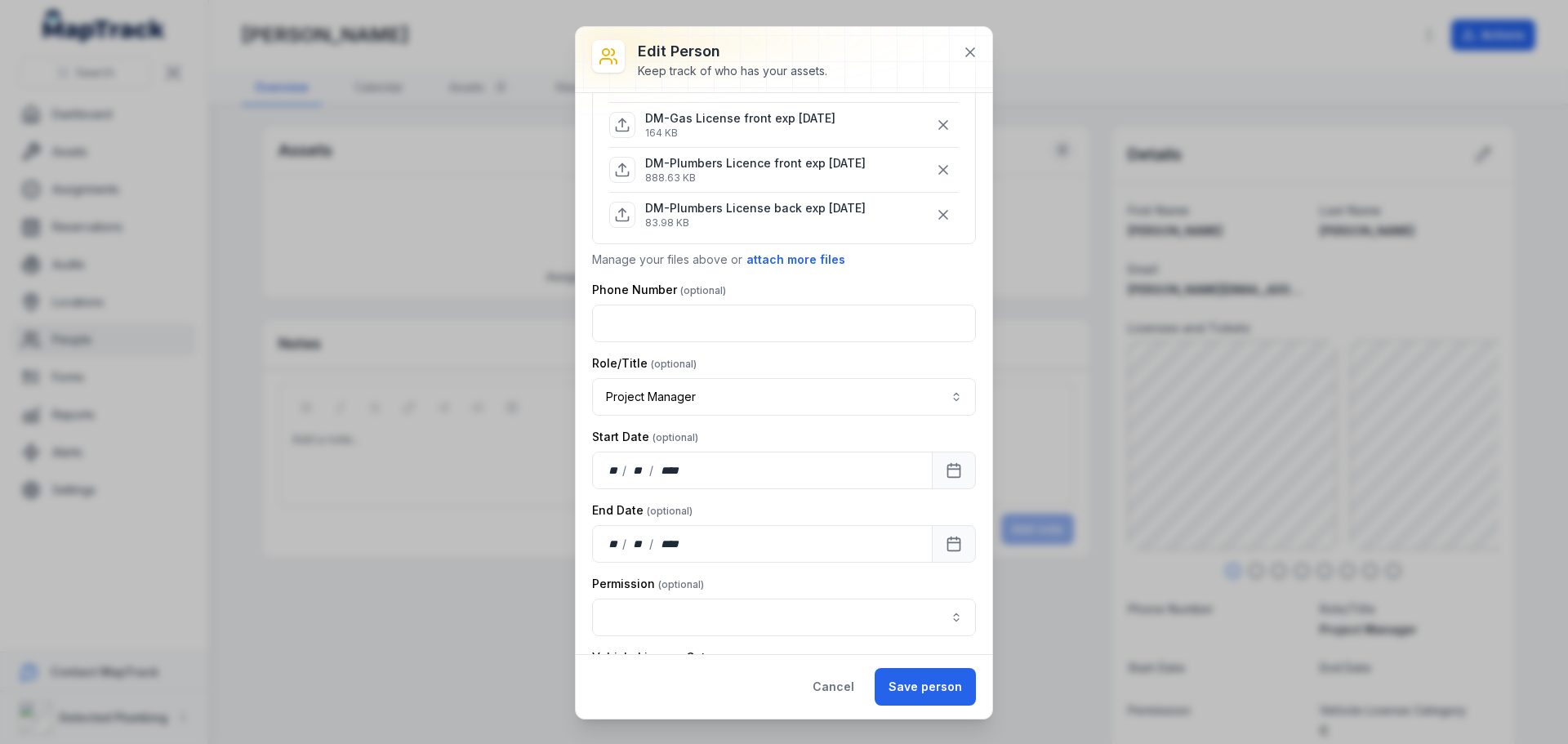
click at [783, 262] on button "attach more files" at bounding box center [795, 259] width 100 height 18
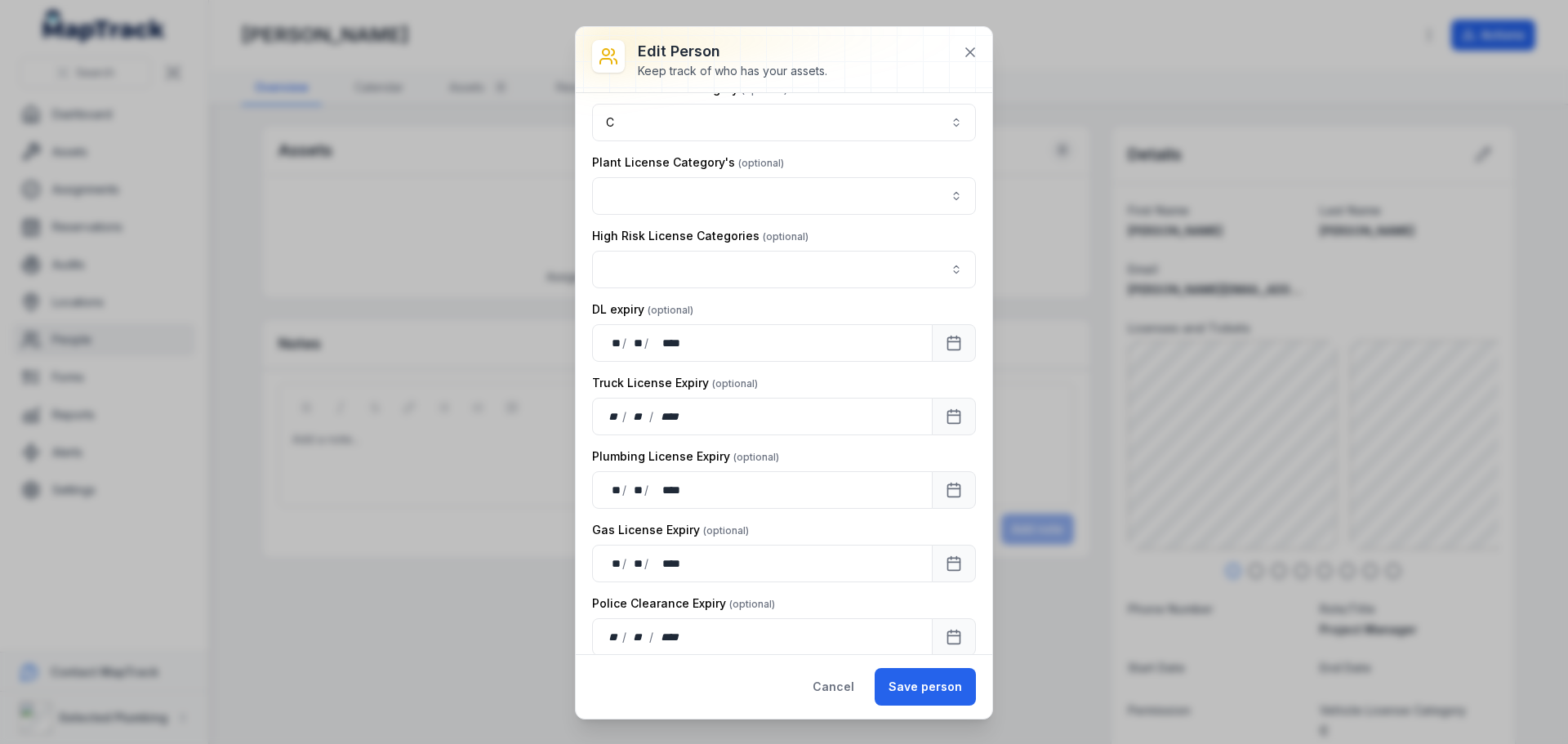
scroll to position [1226, 0]
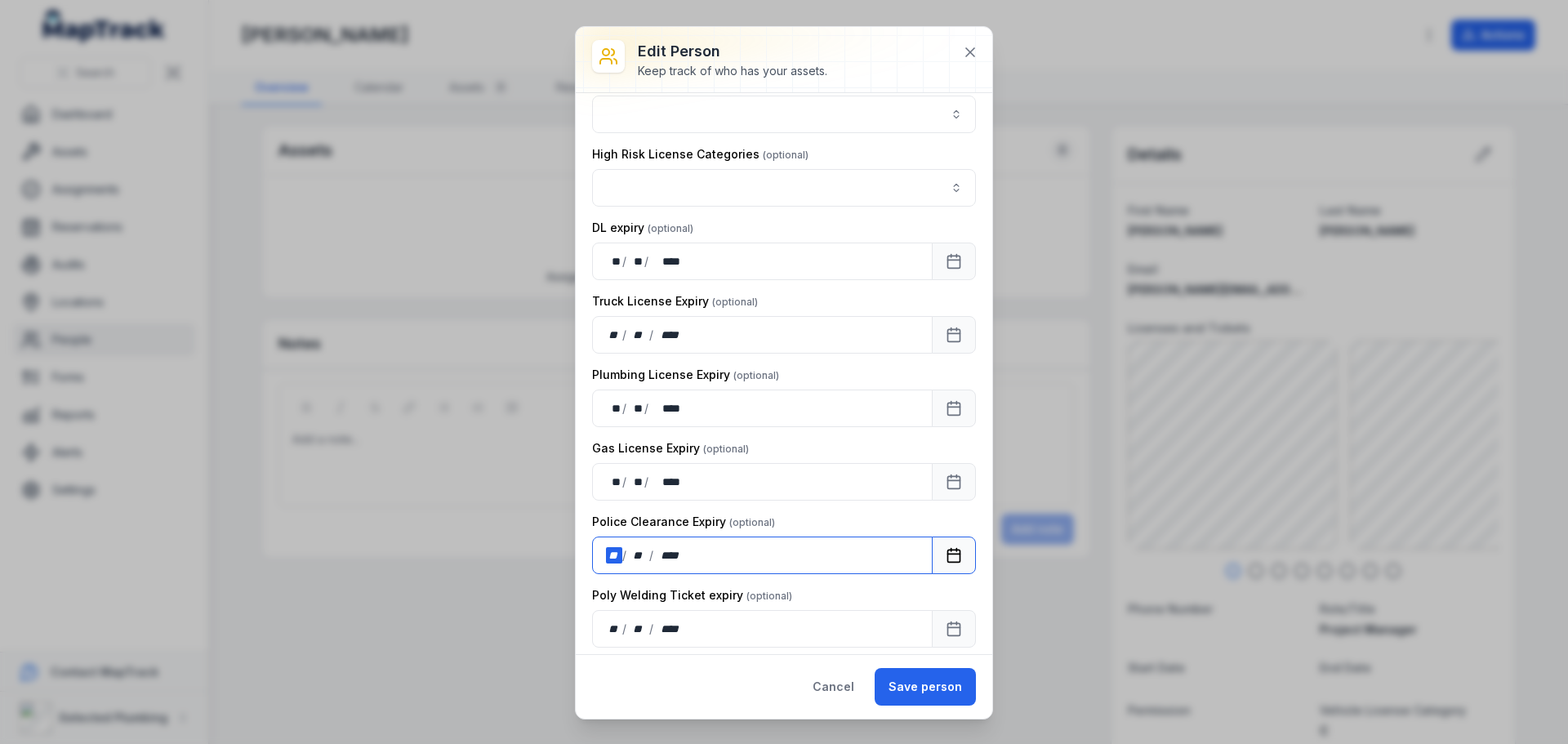
click at [610, 557] on div "**" at bounding box center [614, 556] width 17 height 17
click at [618, 554] on div "**" at bounding box center [614, 556] width 17 height 17
click at [934, 684] on button "Save person" at bounding box center [925, 687] width 101 height 38
